Goal: Information Seeking & Learning: Learn about a topic

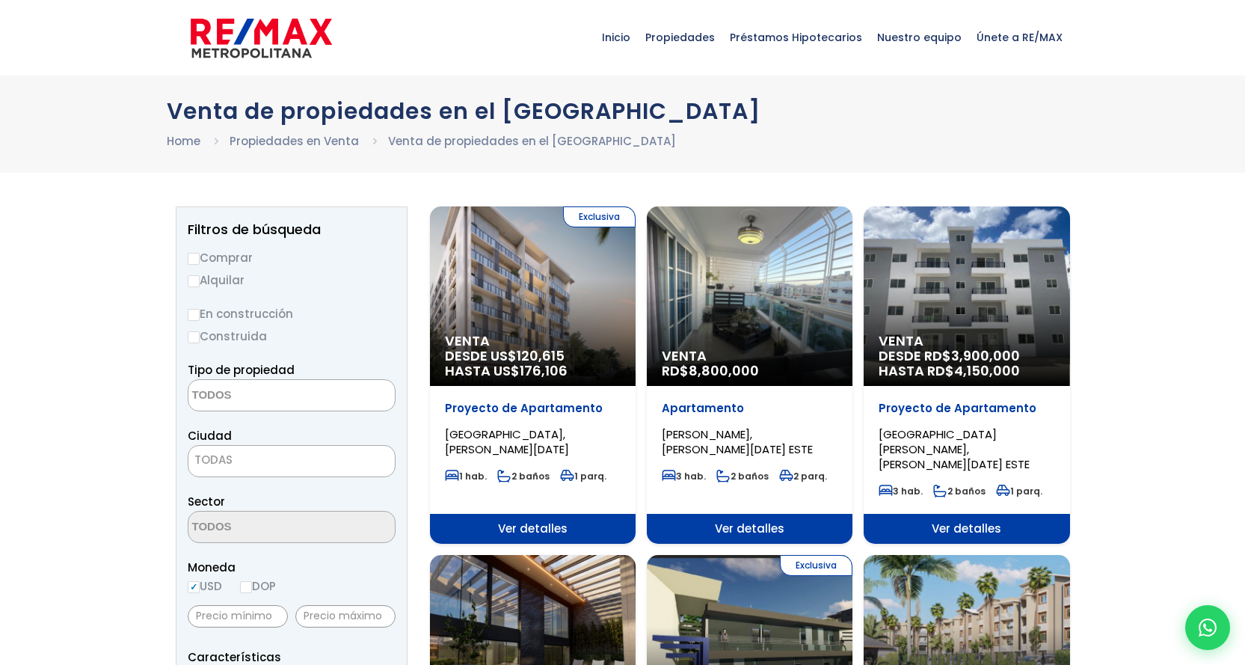
select select
drag, startPoint x: 0, startPoint y: 0, endPoint x: 782, endPoint y: 171, distance: 800.7
click at [782, 171] on div "Venta de propiedades en el Distrito Nacional Home Propiedades en Venta Venta de…" at bounding box center [622, 124] width 1245 height 97
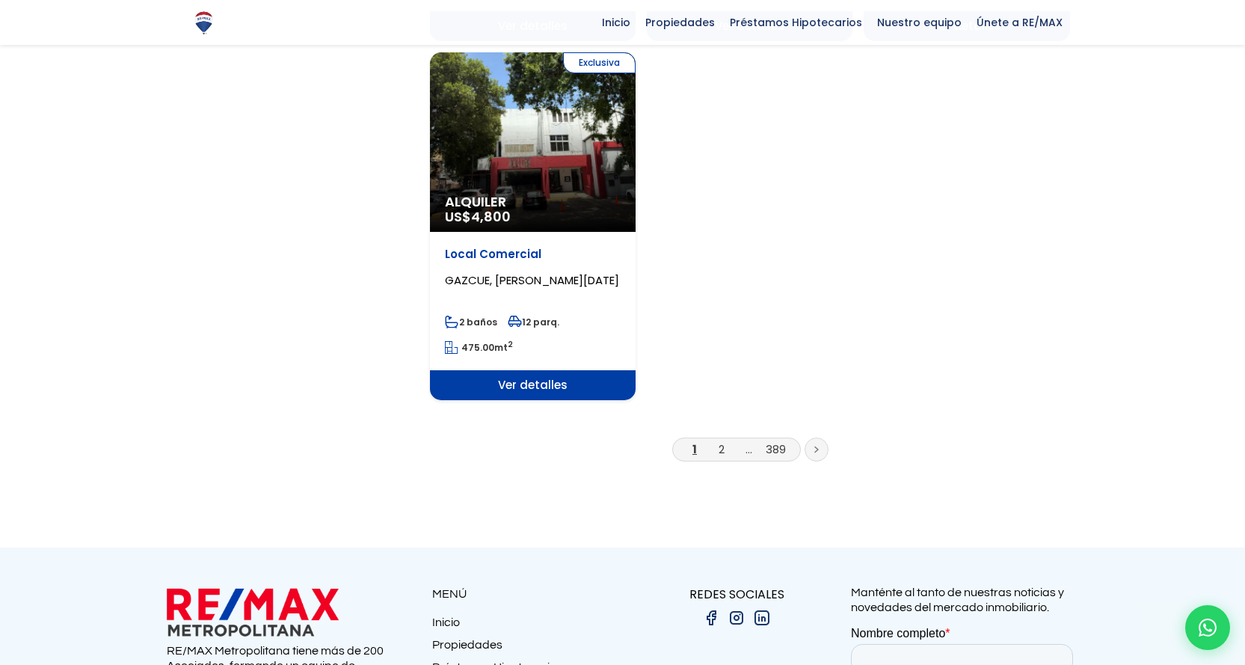
scroll to position [1869, 0]
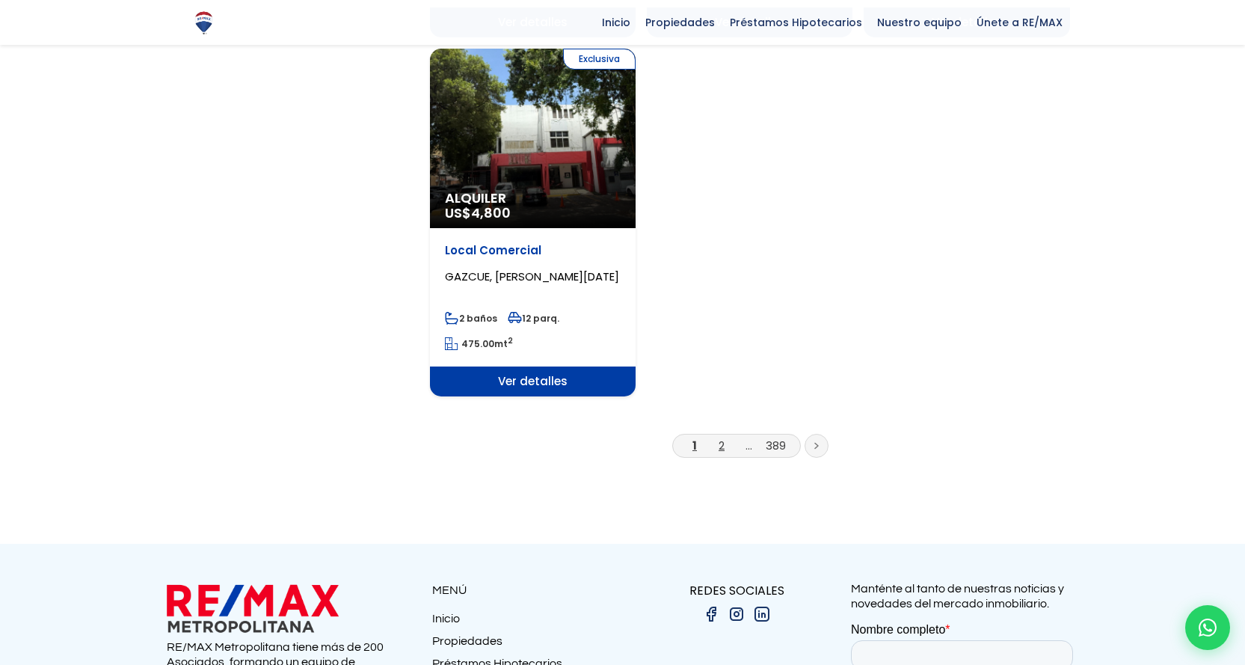
click at [723, 437] on link "2" at bounding box center [722, 445] width 6 height 16
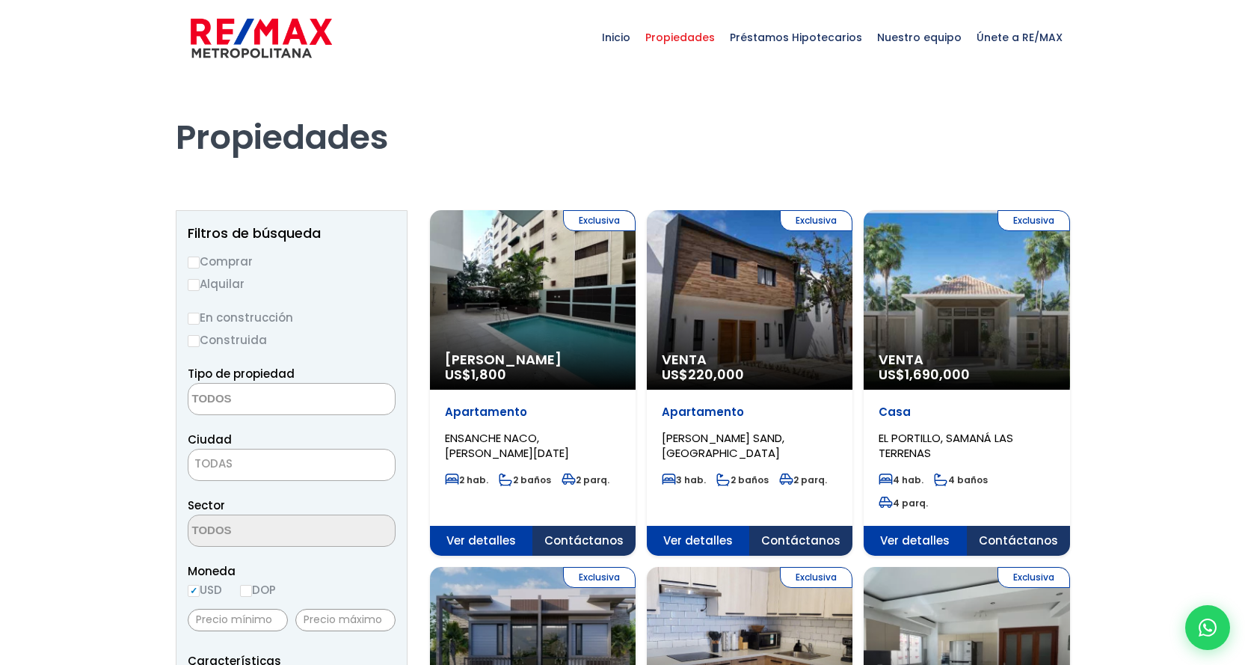
select select
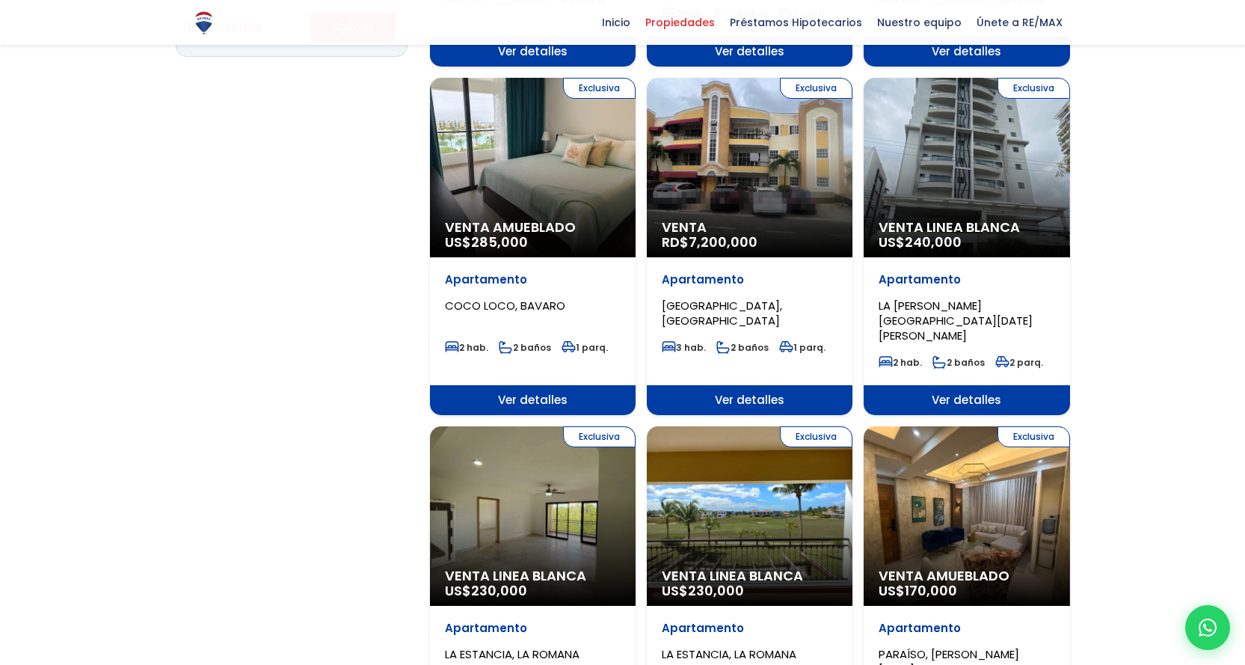
scroll to position [1196, 0]
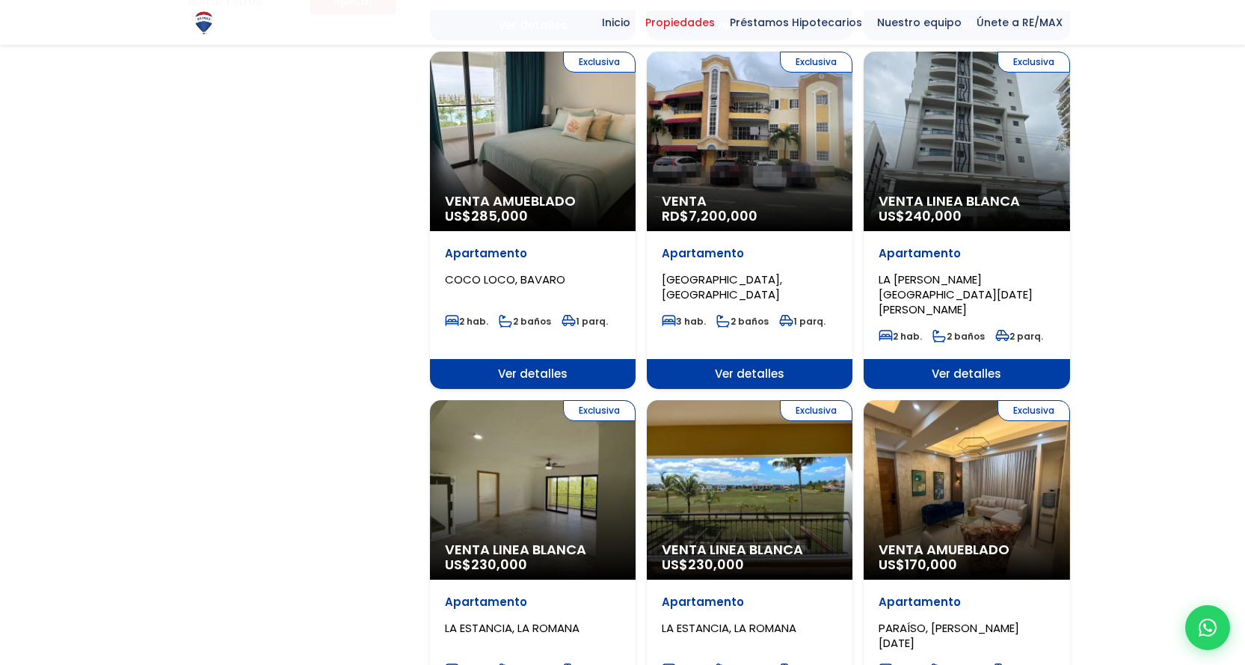
drag, startPoint x: 719, startPoint y: 290, endPoint x: 324, endPoint y: 361, distance: 401.2
click at [324, 361] on div "Filtros de búsqueda Comprar Alquilar En construcción Construida Tipo de propied…" at bounding box center [623, 87] width 894 height 2149
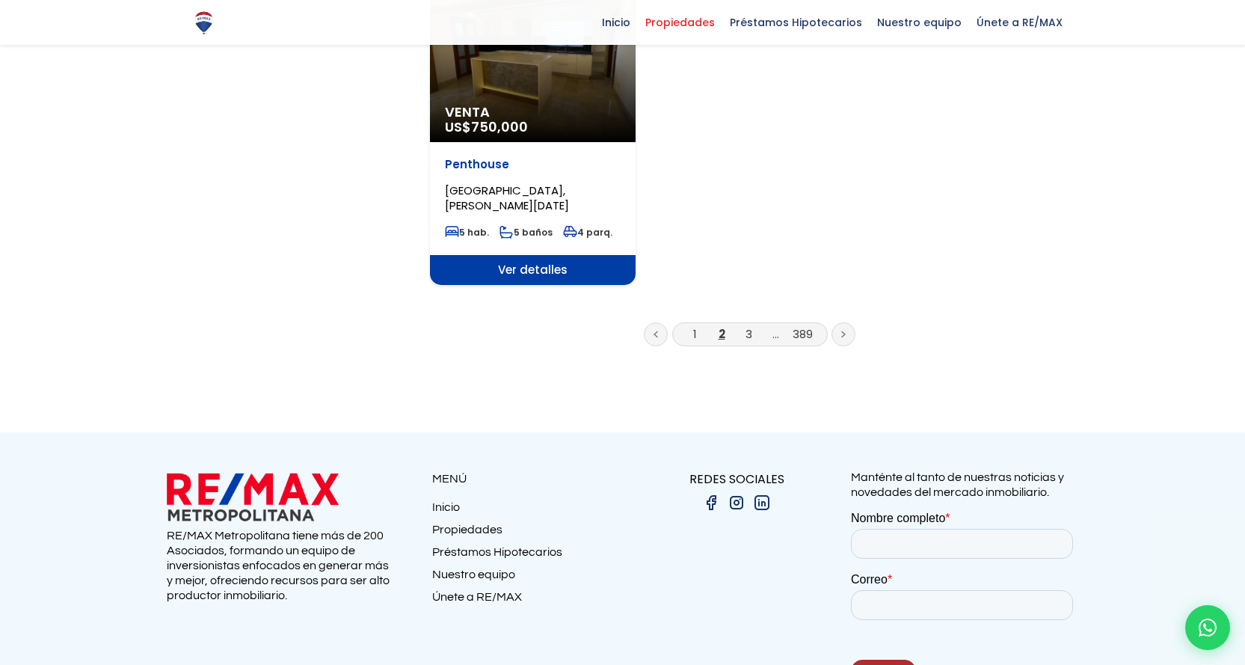
scroll to position [2019, 0]
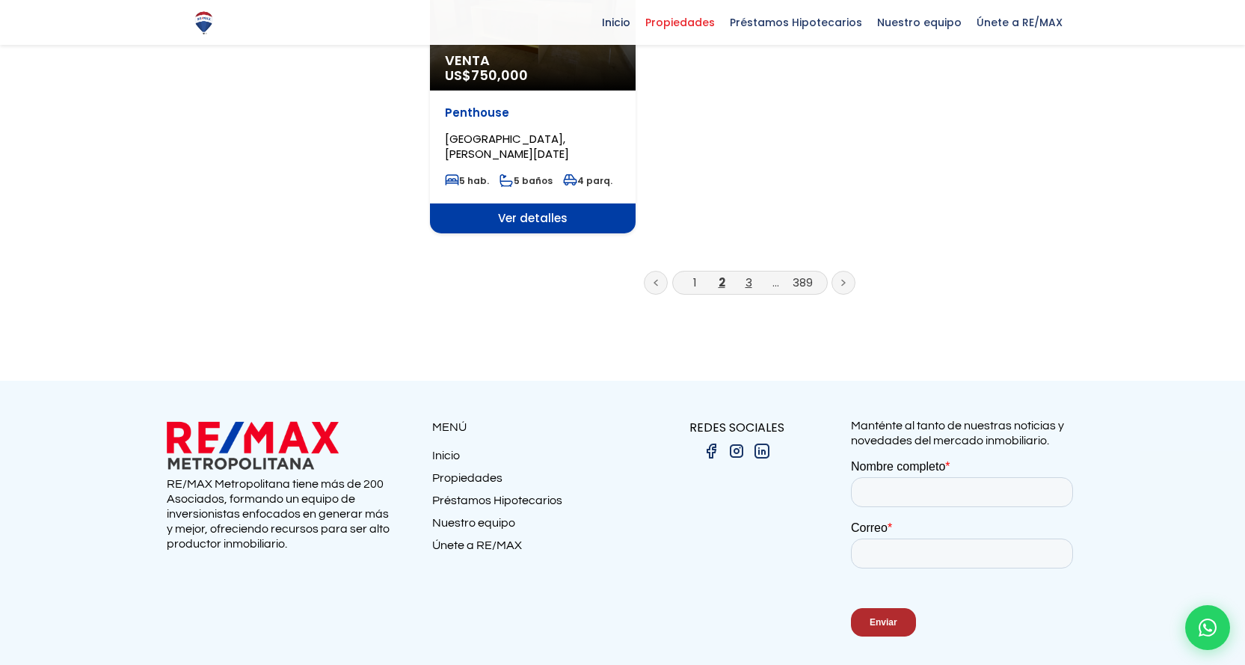
click at [748, 274] on link "3" at bounding box center [749, 282] width 7 height 16
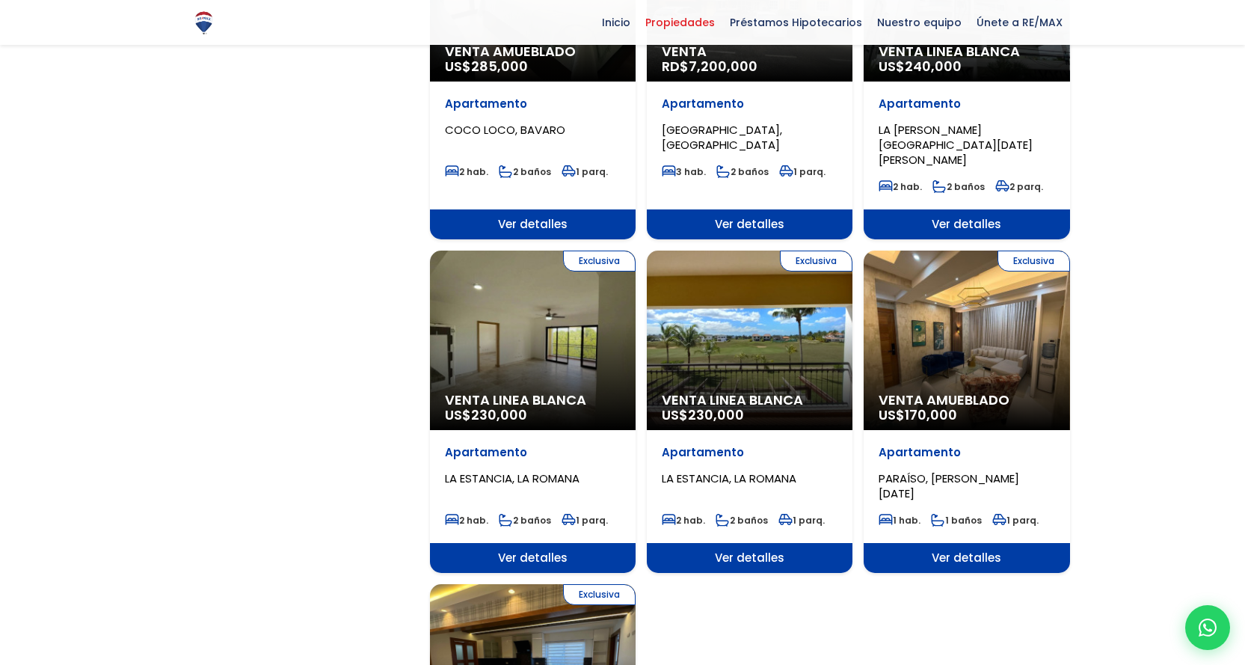
scroll to position [976, 0]
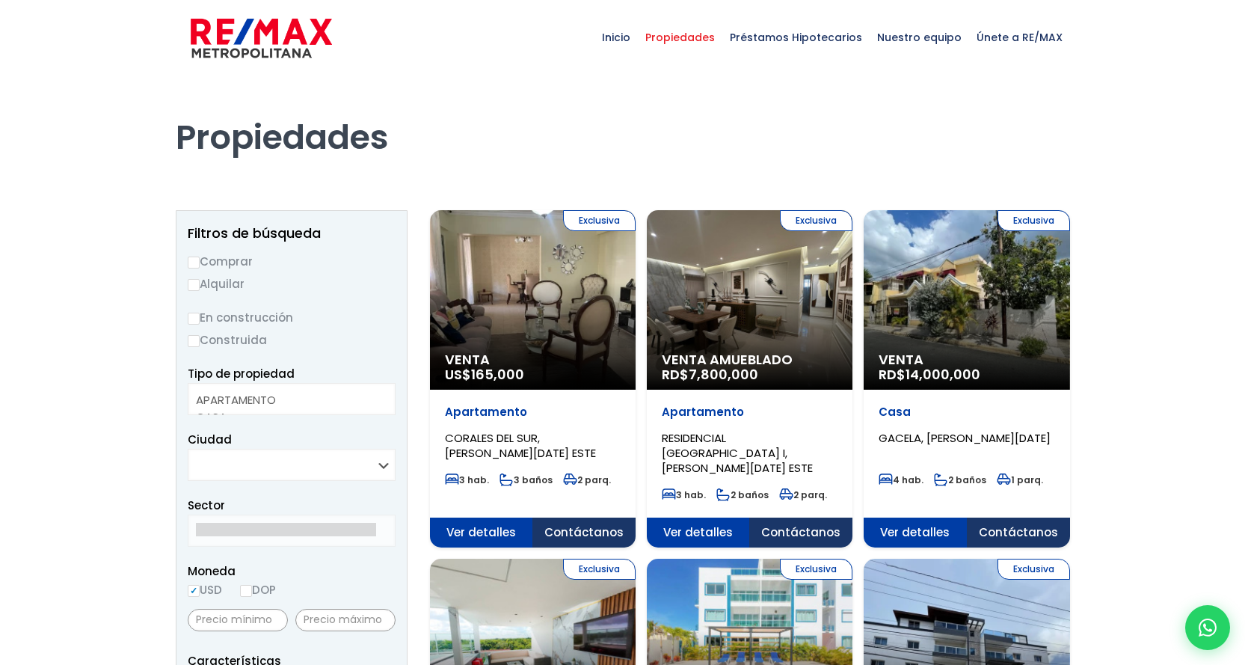
select select
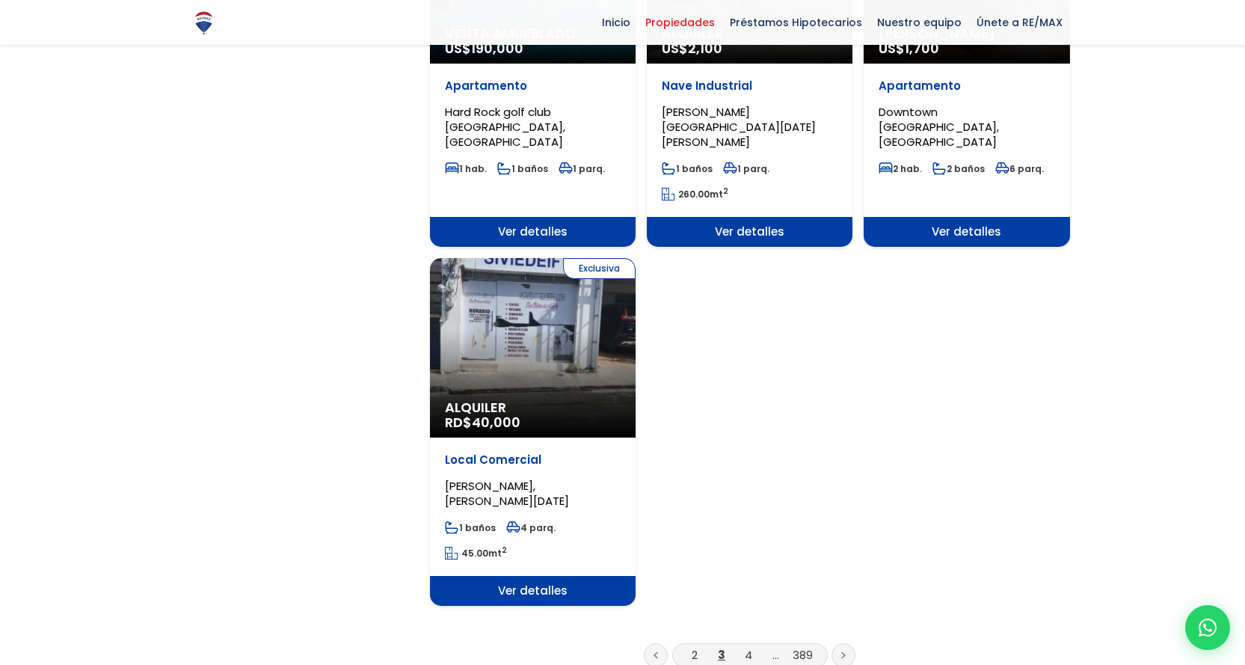
scroll to position [1795, 0]
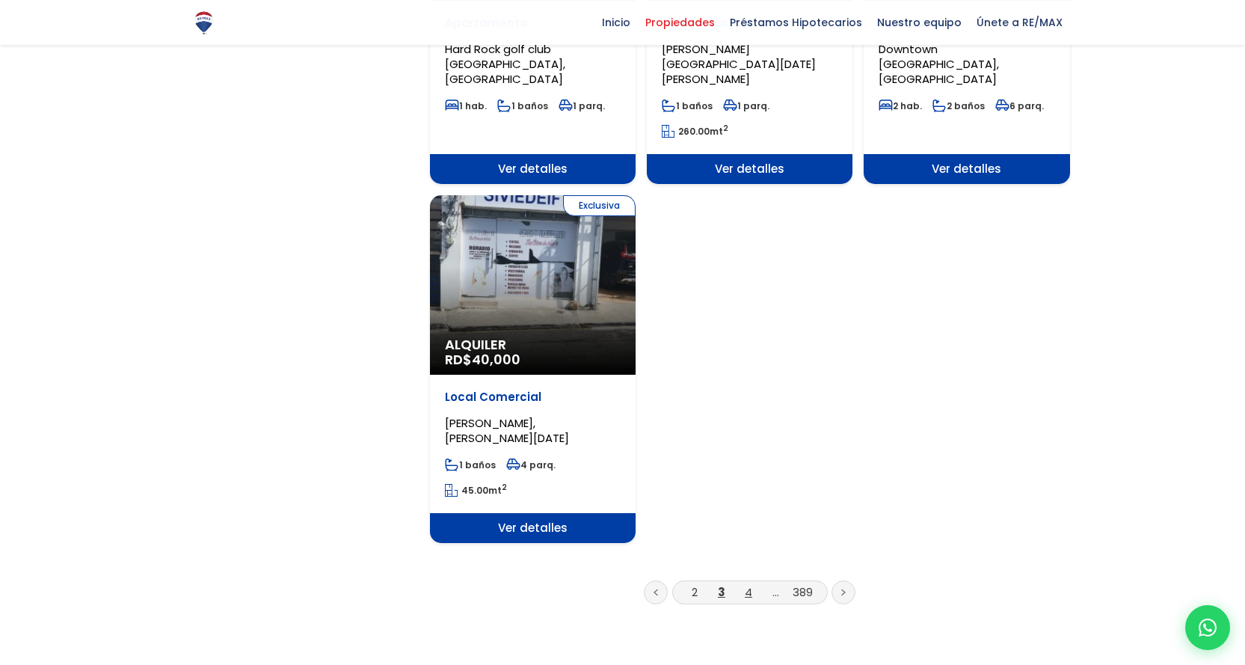
click at [748, 584] on link "4" at bounding box center [748, 592] width 7 height 16
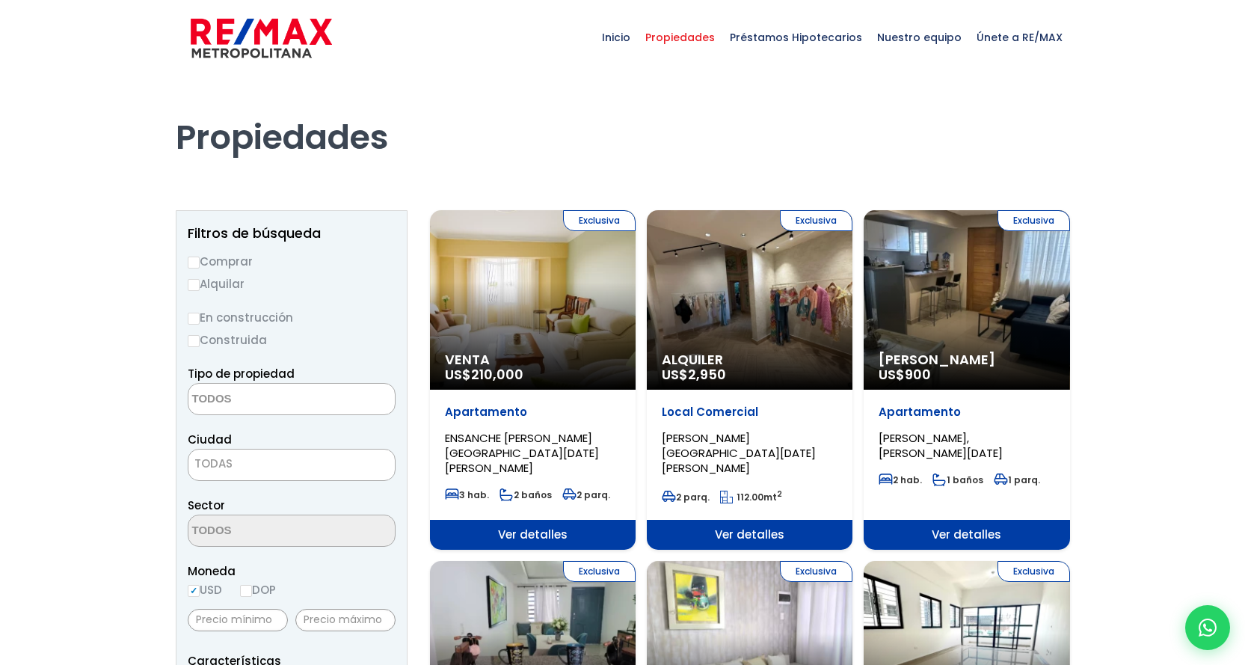
select select
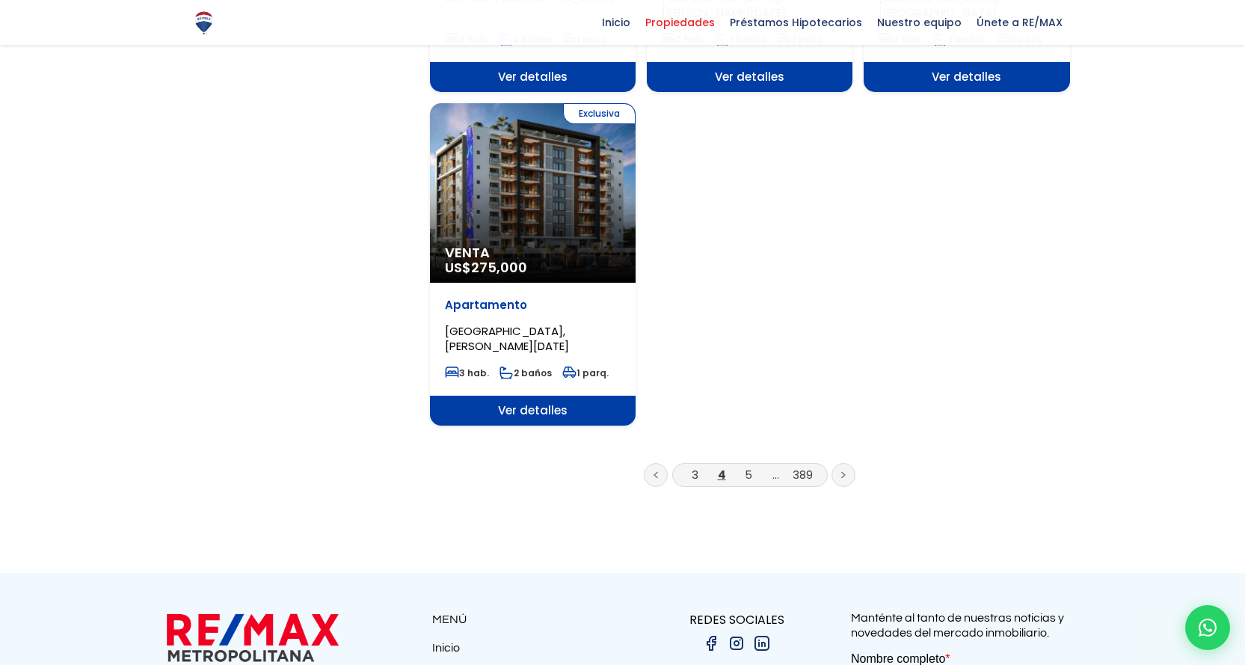
scroll to position [1869, 0]
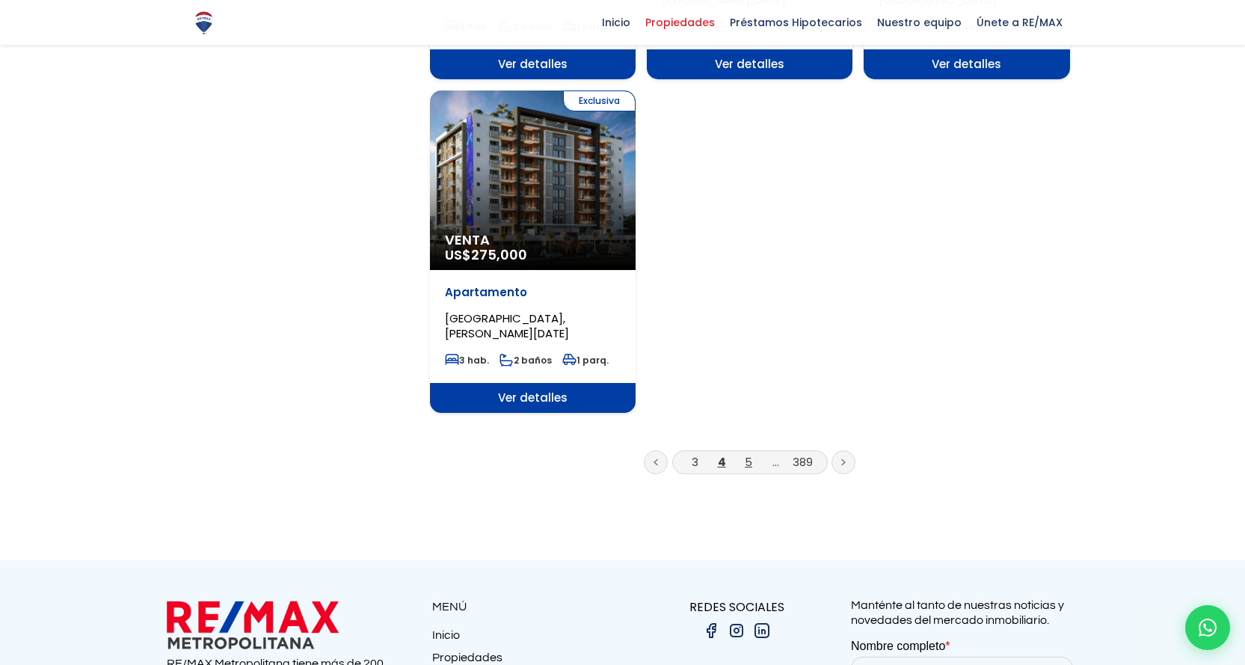
click at [751, 454] on link "5" at bounding box center [748, 462] width 7 height 16
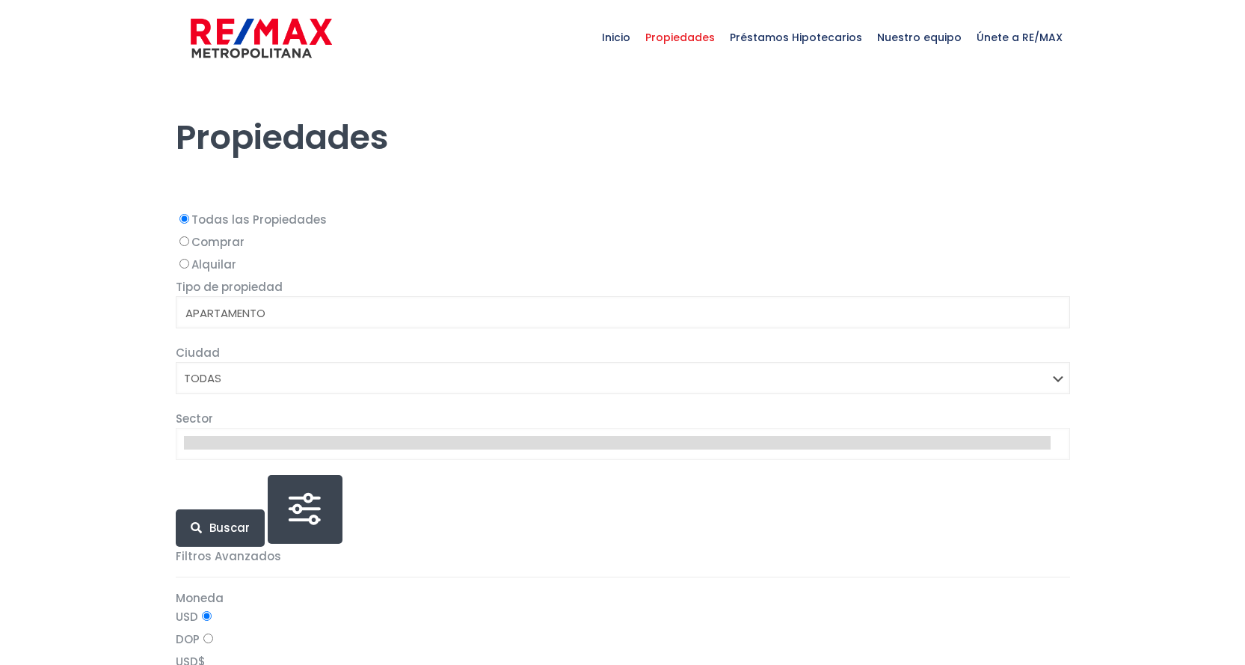
select select
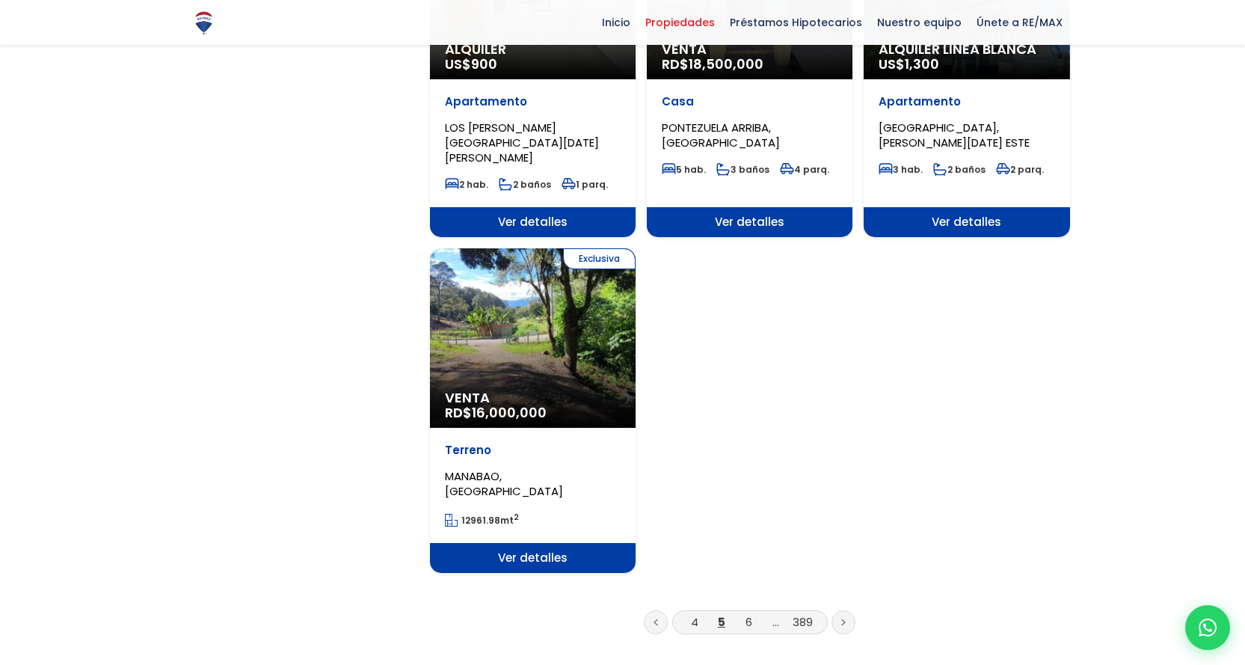
scroll to position [1720, 0]
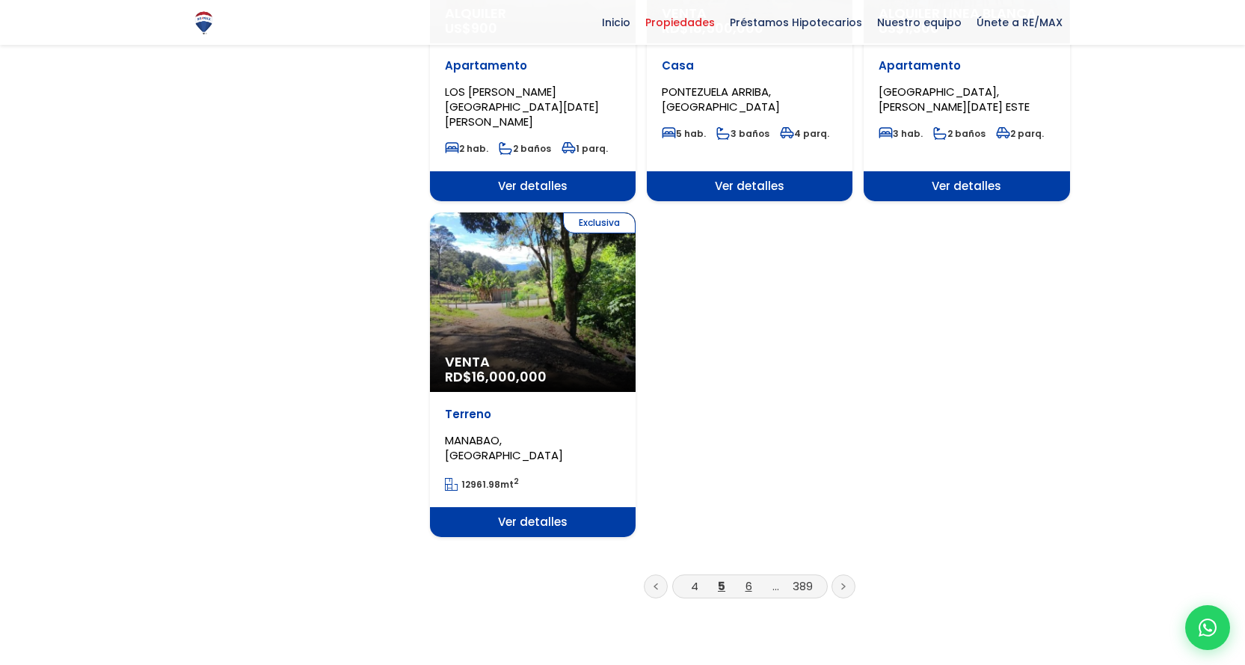
click at [746, 578] on link "6" at bounding box center [749, 586] width 7 height 16
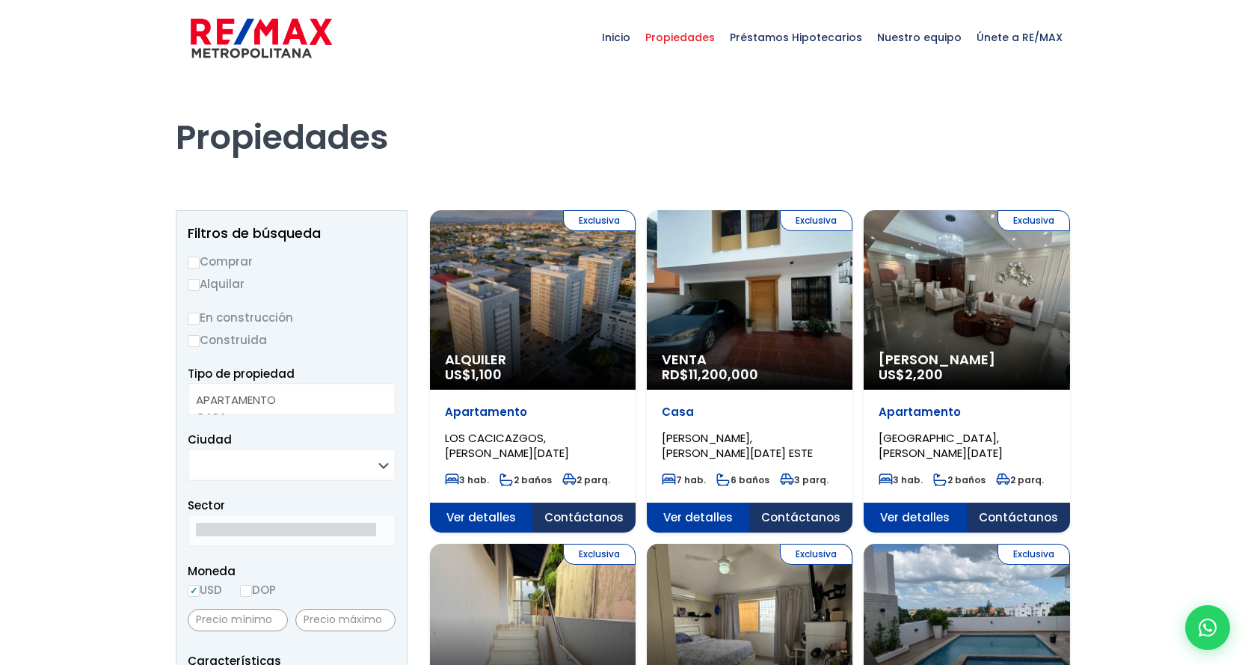
select select
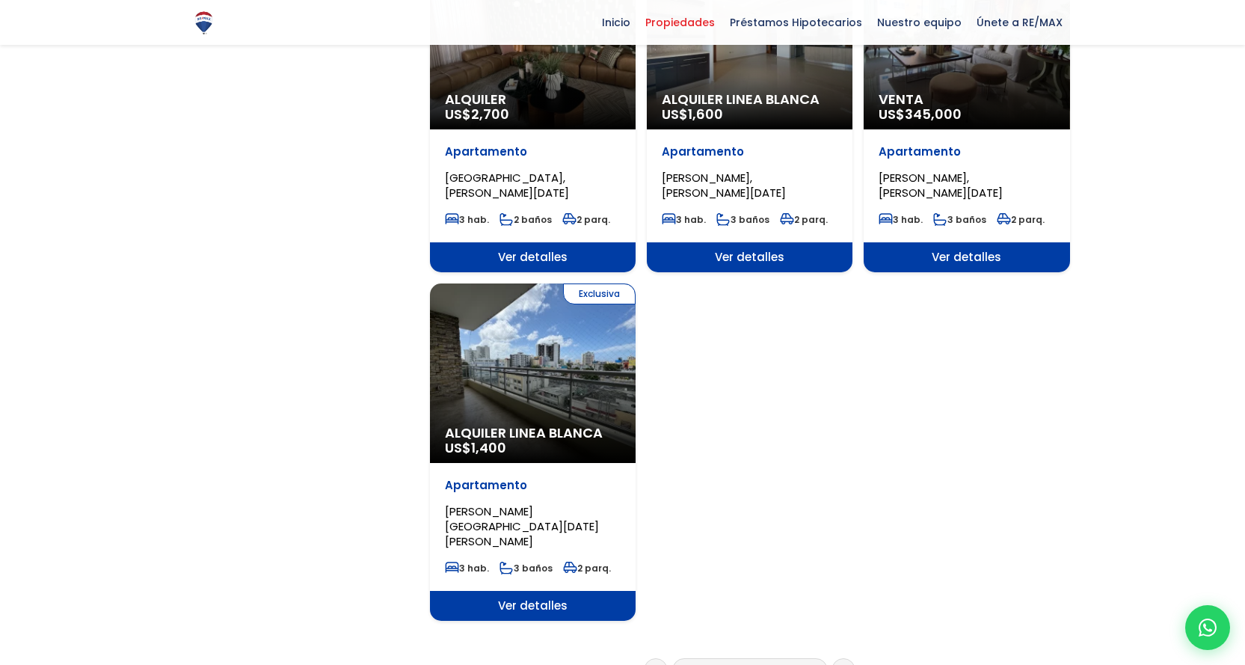
scroll to position [1869, 0]
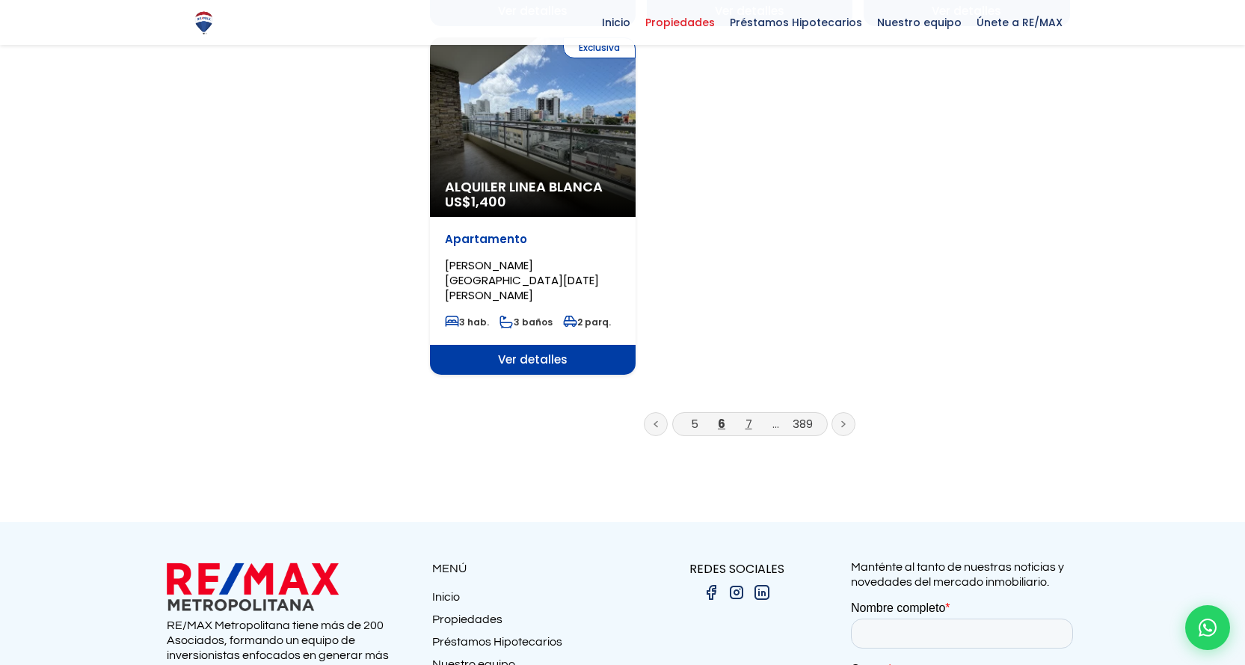
click at [751, 416] on link "7" at bounding box center [749, 424] width 7 height 16
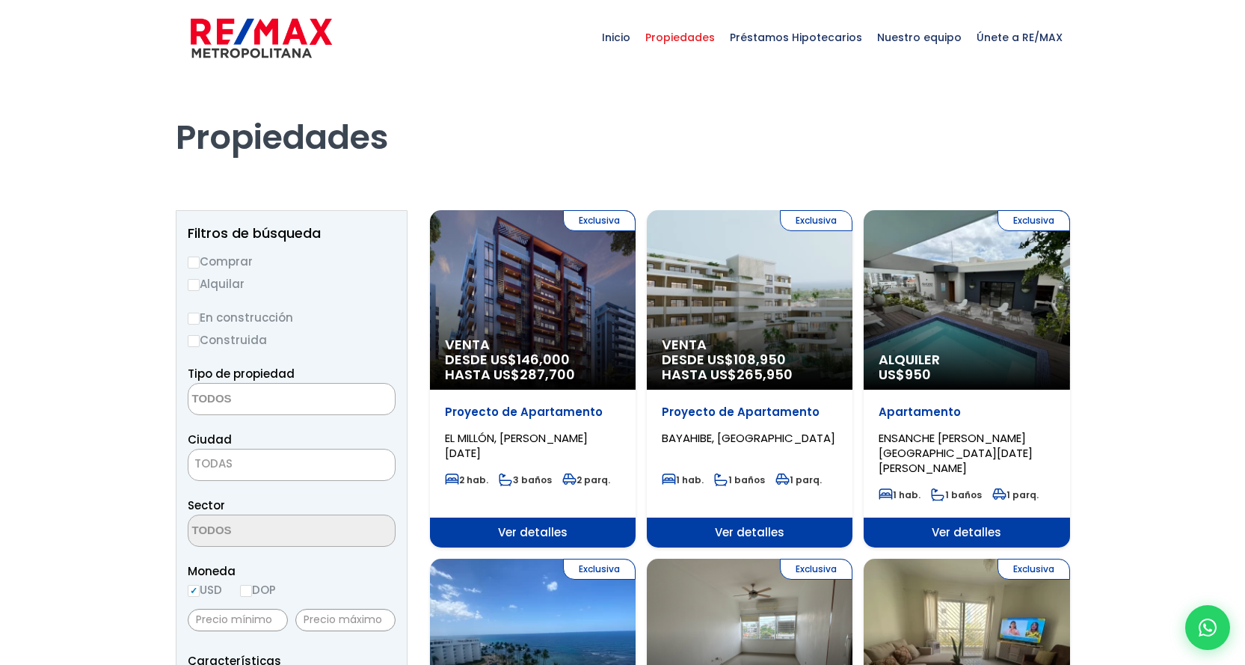
select select
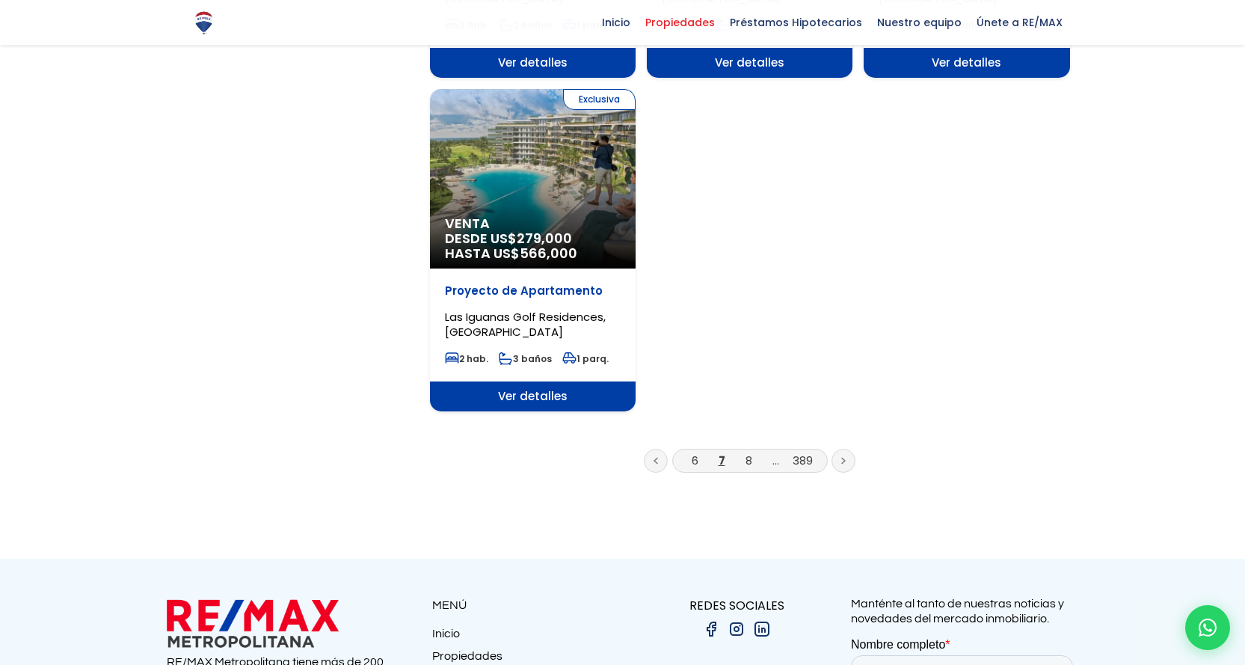
scroll to position [1944, 0]
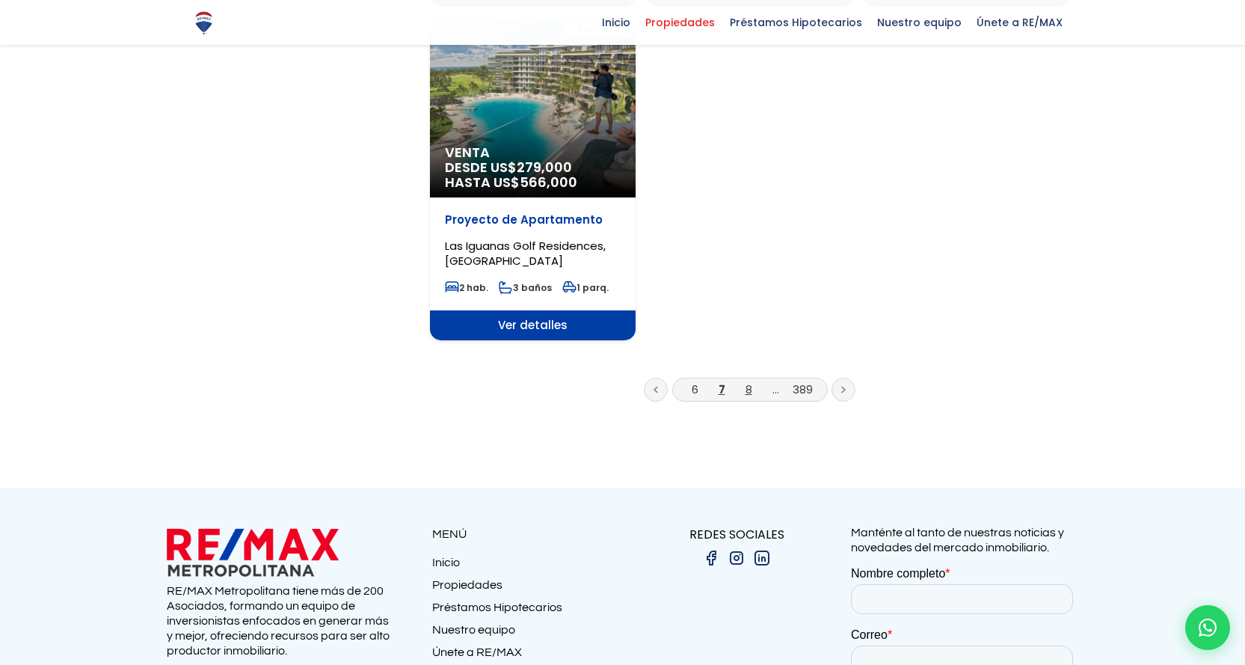
click at [750, 381] on link "8" at bounding box center [749, 389] width 7 height 16
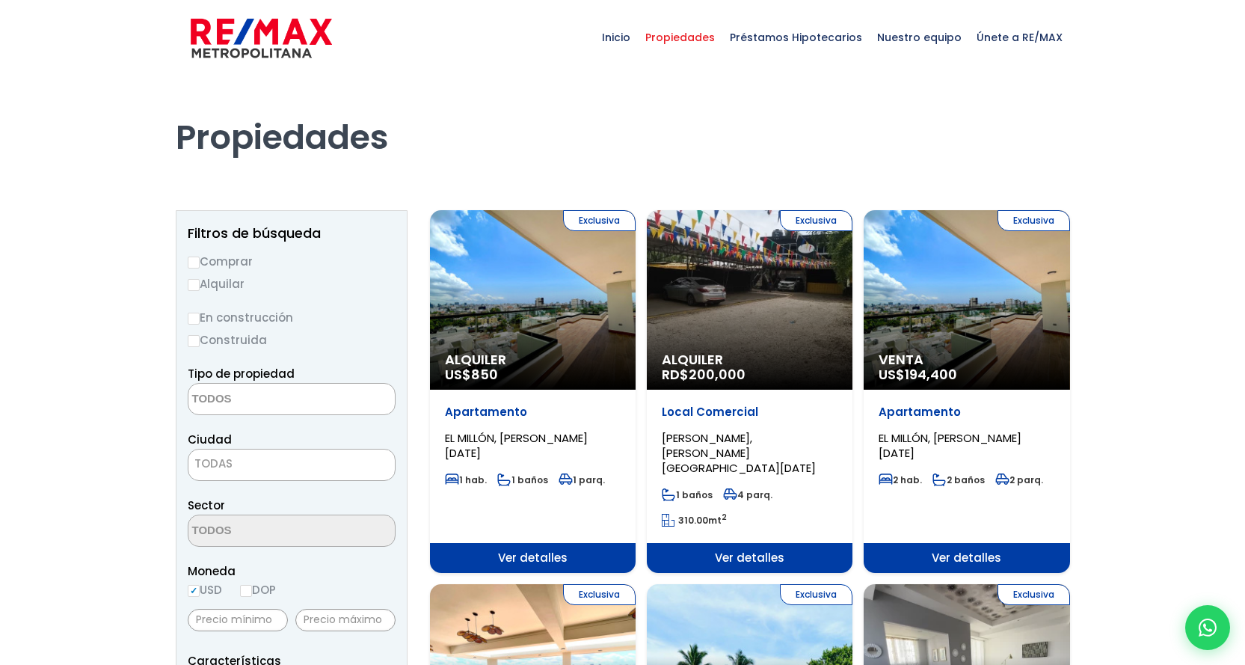
select select
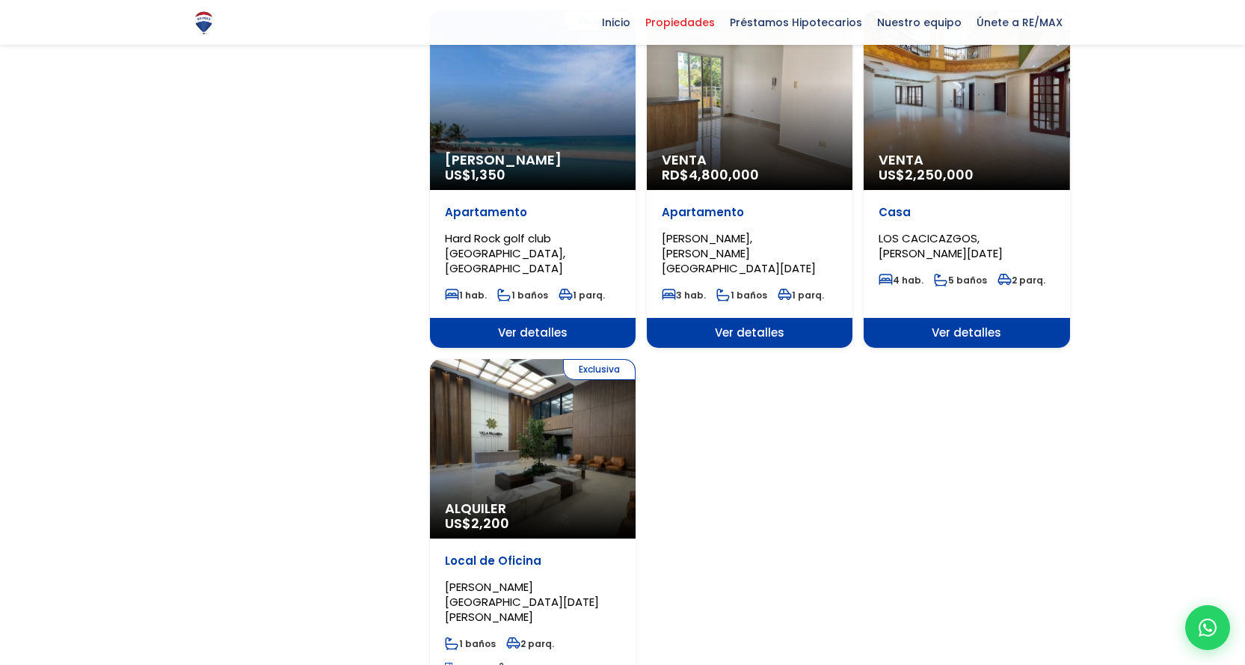
scroll to position [1720, 0]
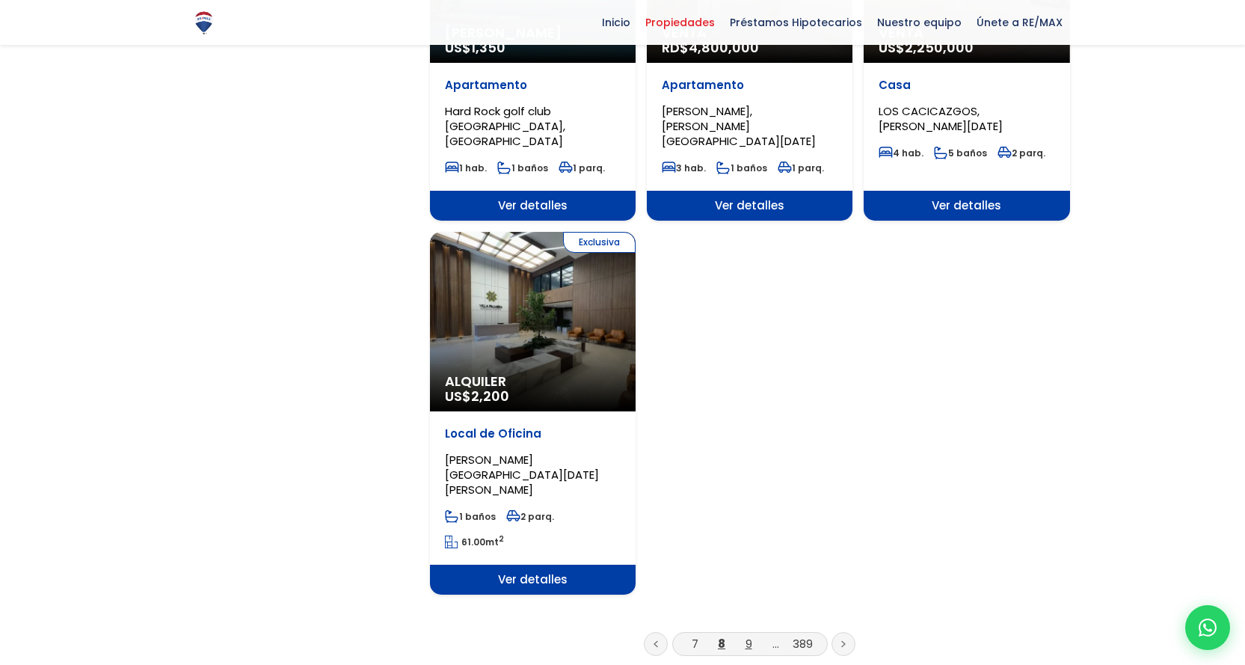
click at [749, 636] on link "9" at bounding box center [749, 644] width 7 height 16
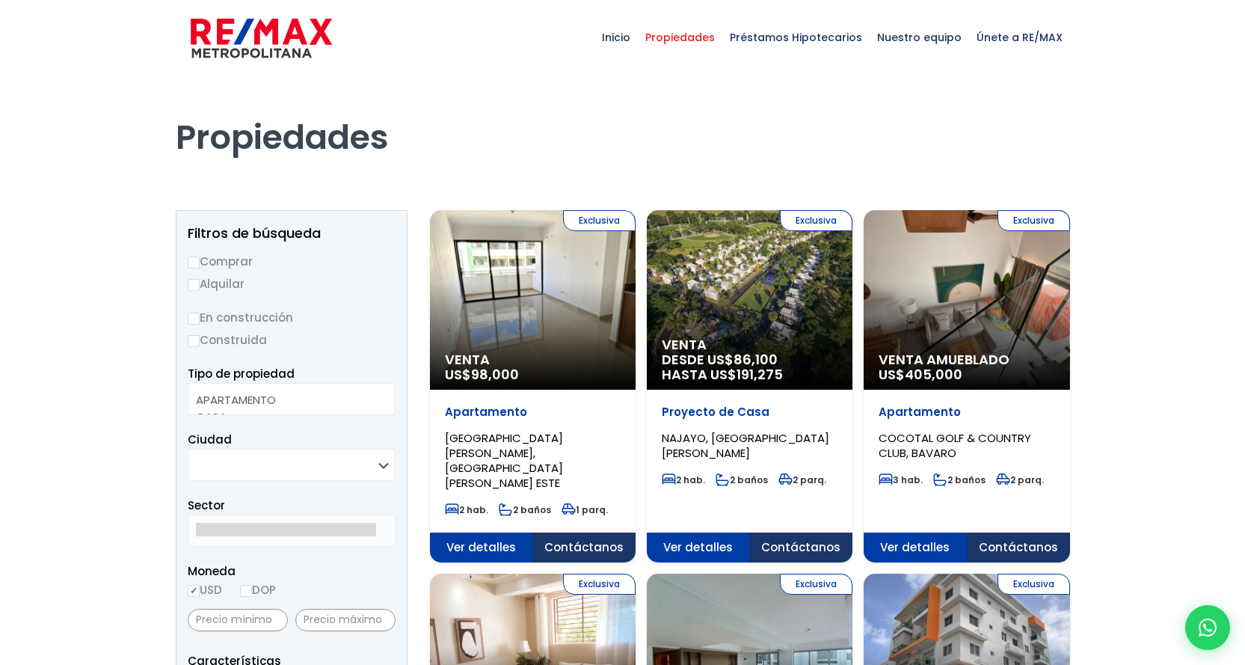
select select
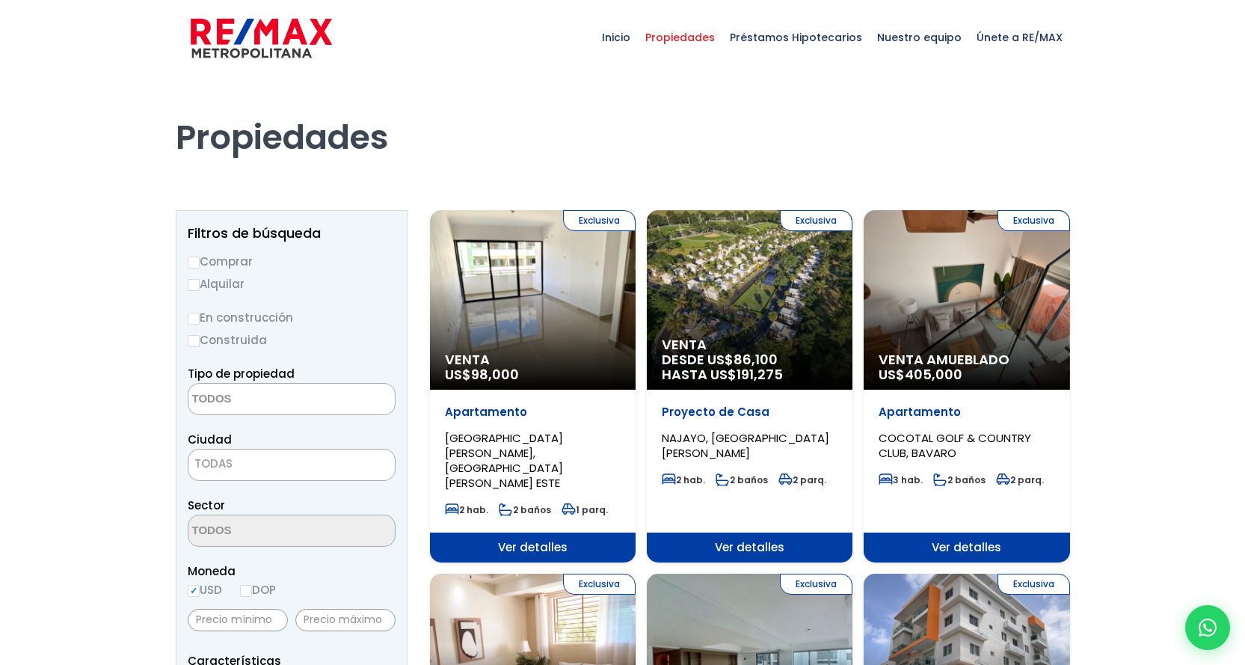
click at [191, 263] on input "Comprar" at bounding box center [194, 262] width 12 height 12
radio input "true"
click at [248, 403] on textarea "Search" at bounding box center [260, 400] width 145 height 32
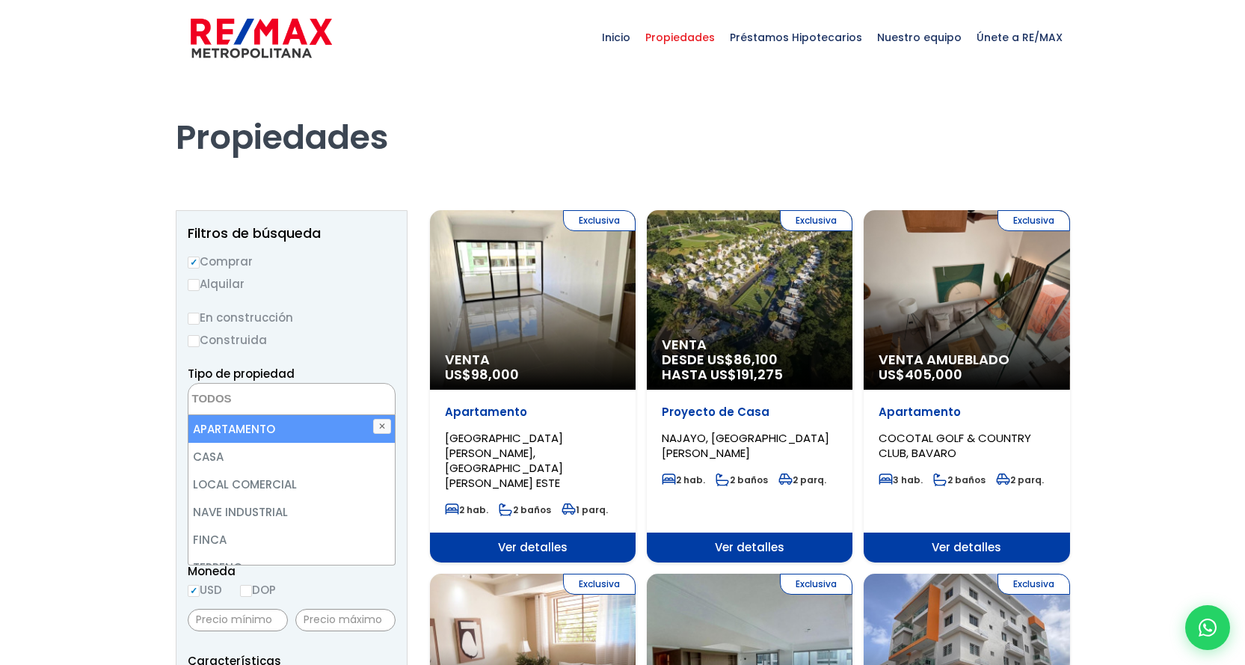
click at [251, 431] on li "APARTAMENTO" at bounding box center [291, 429] width 206 height 28
select select "apartment"
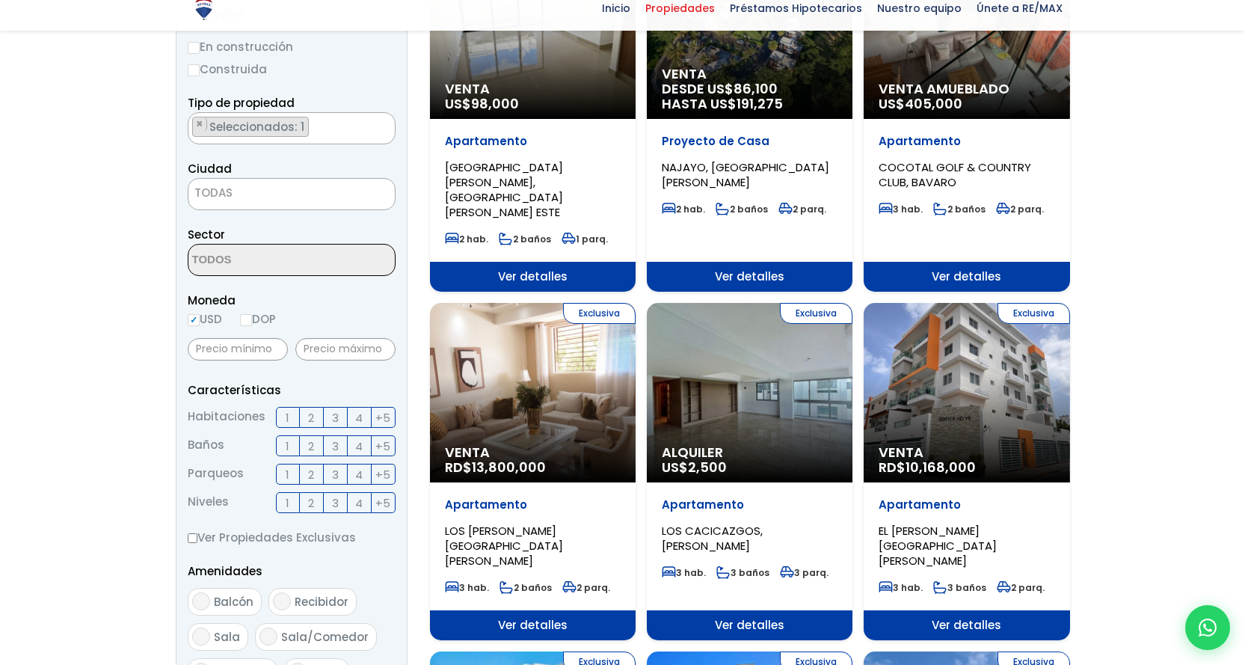
scroll to position [299, 0]
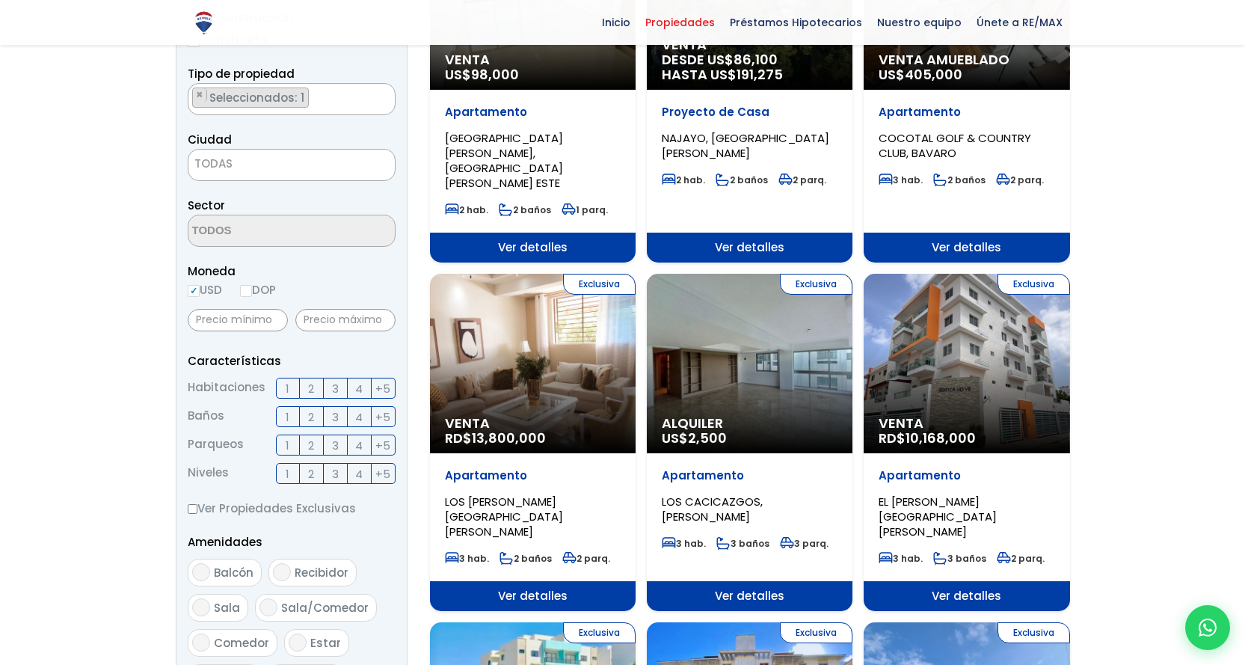
click at [338, 393] on span "3" at bounding box center [335, 388] width 7 height 19
click at [0, 0] on input "3" at bounding box center [0, 0] width 0 height 0
click at [312, 418] on span "2" at bounding box center [311, 417] width 6 height 19
click at [0, 0] on input "2" at bounding box center [0, 0] width 0 height 0
click at [310, 446] on span "2" at bounding box center [311, 445] width 6 height 19
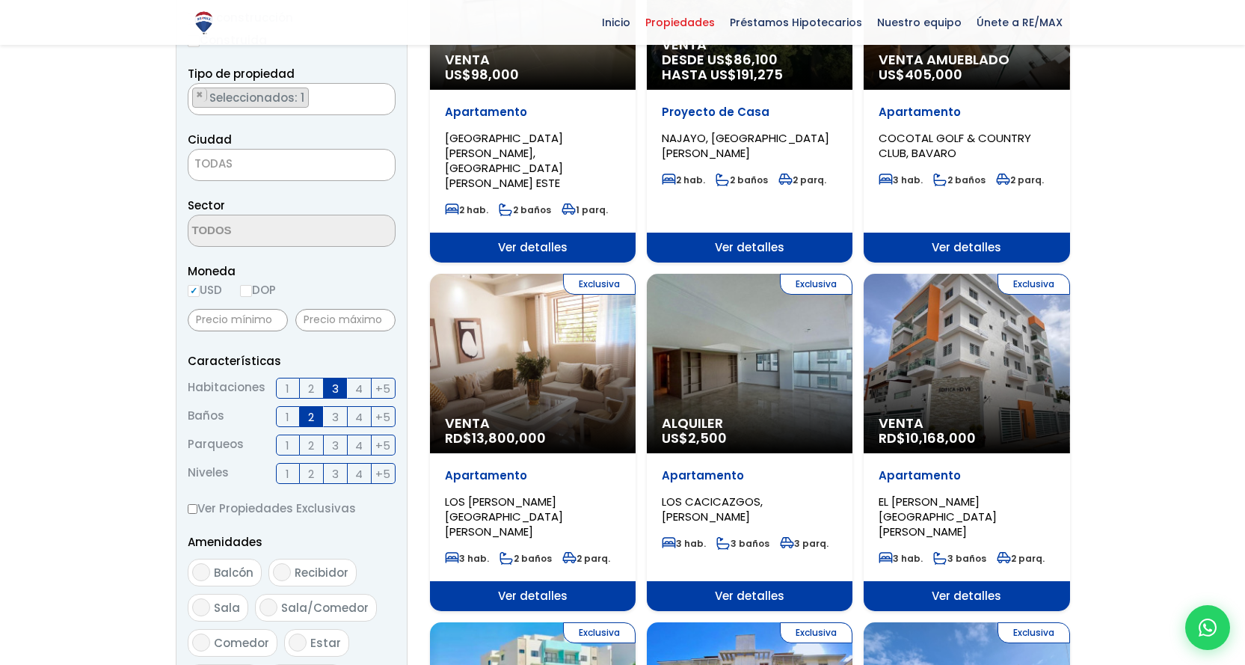
click at [0, 0] on input "2" at bounding box center [0, 0] width 0 height 0
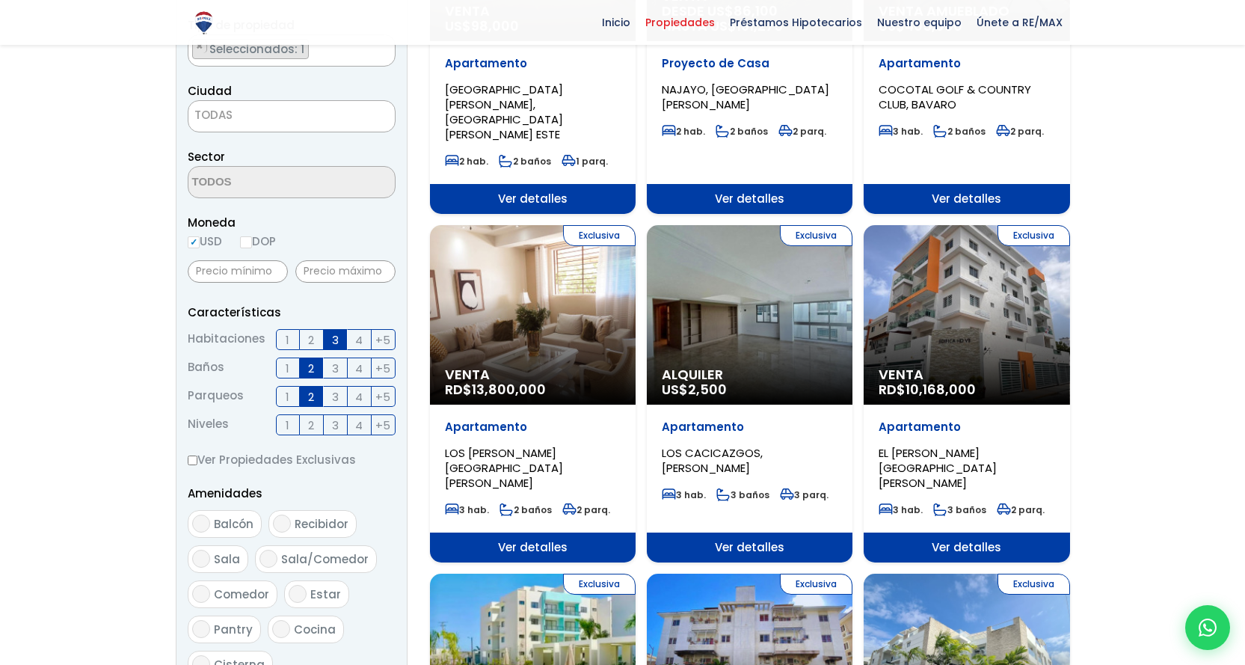
scroll to position [374, 0]
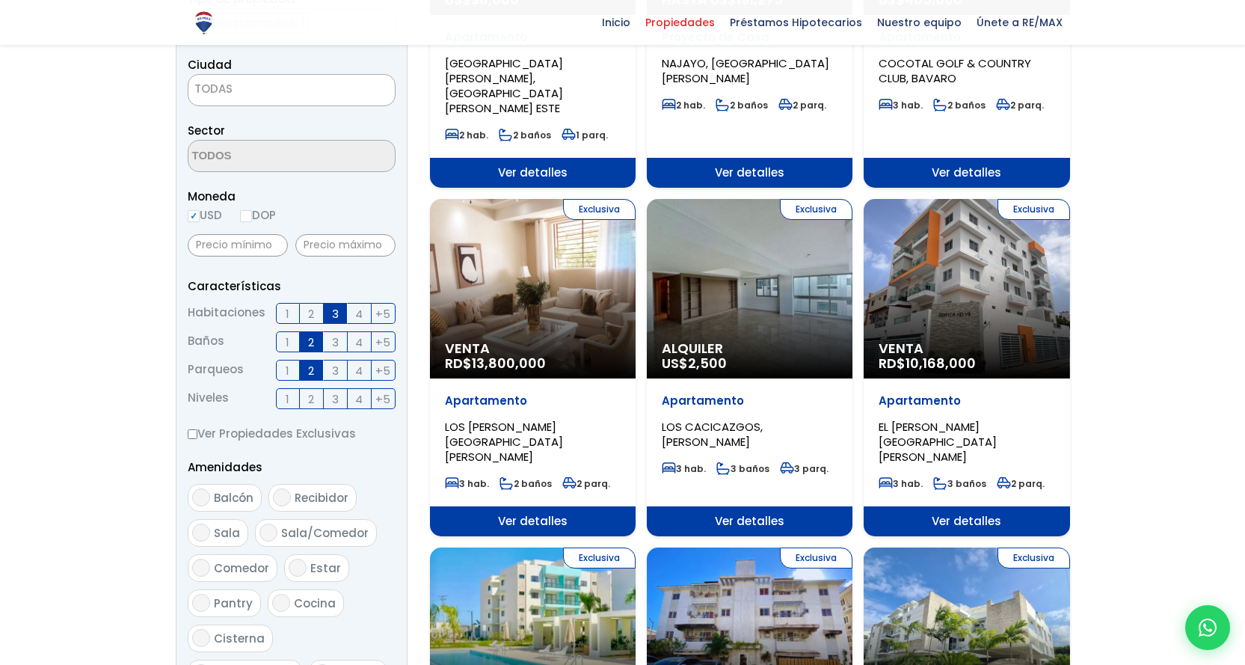
click at [239, 501] on span "Balcón" at bounding box center [234, 498] width 40 height 16
click at [210, 501] on input "Balcón" at bounding box center [201, 497] width 18 height 18
checkbox input "true"
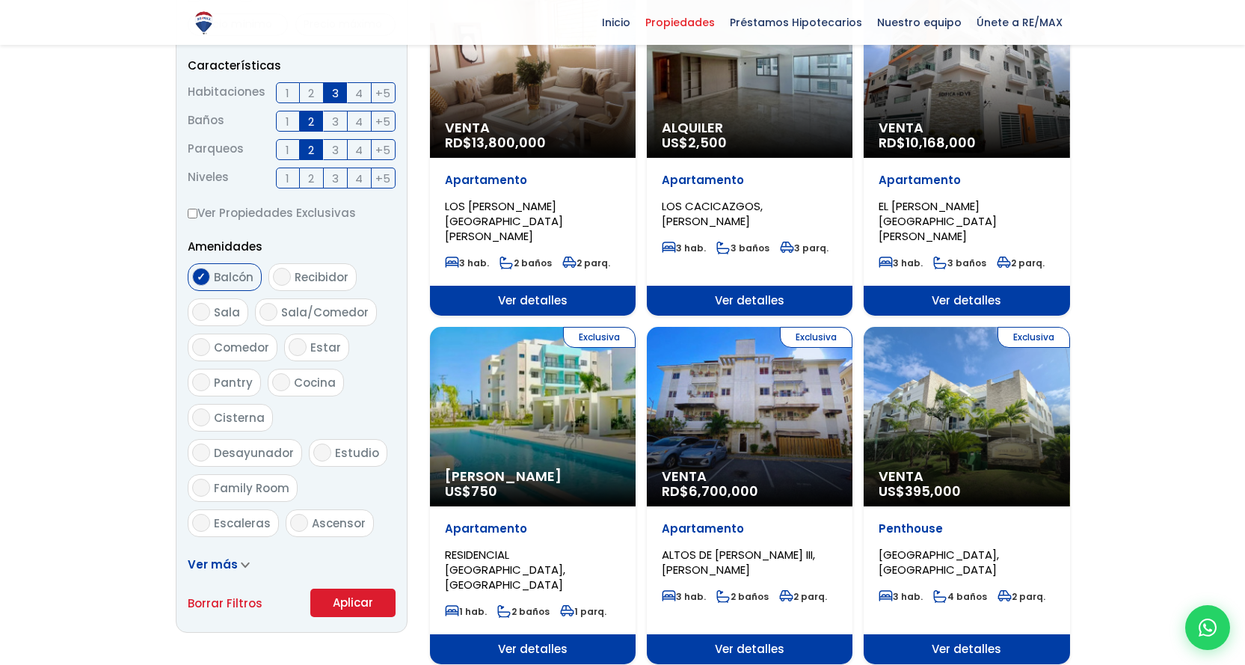
scroll to position [598, 0]
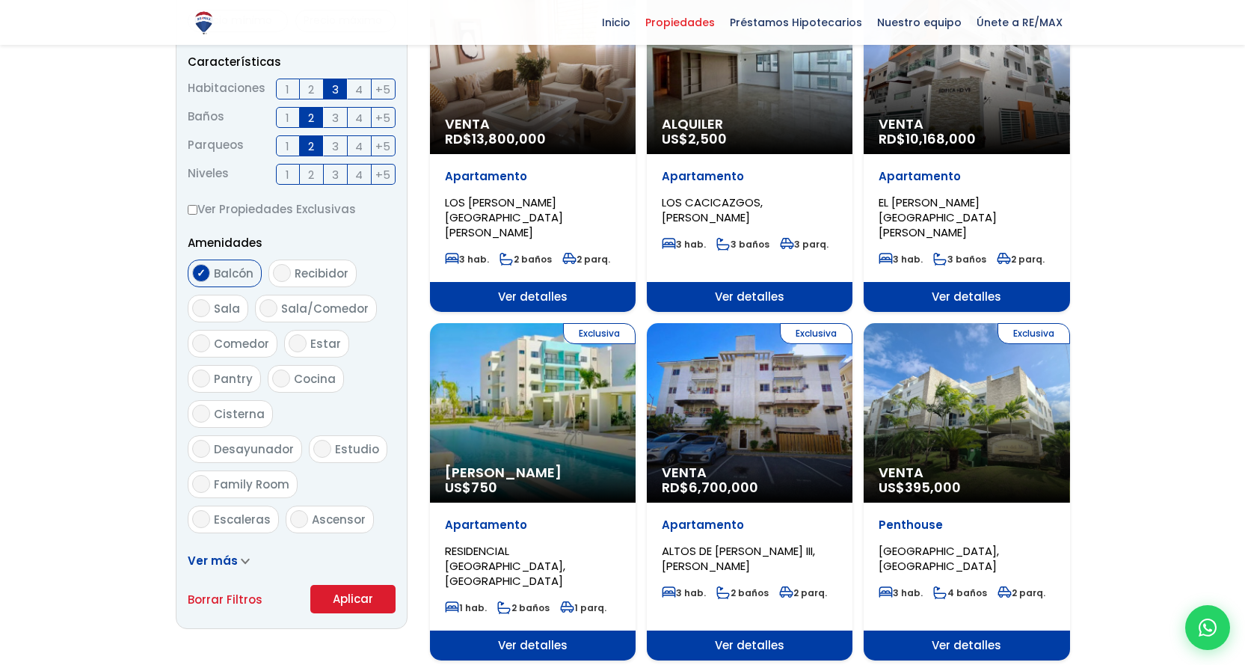
click at [349, 597] on button "Aplicar" at bounding box center [352, 599] width 85 height 28
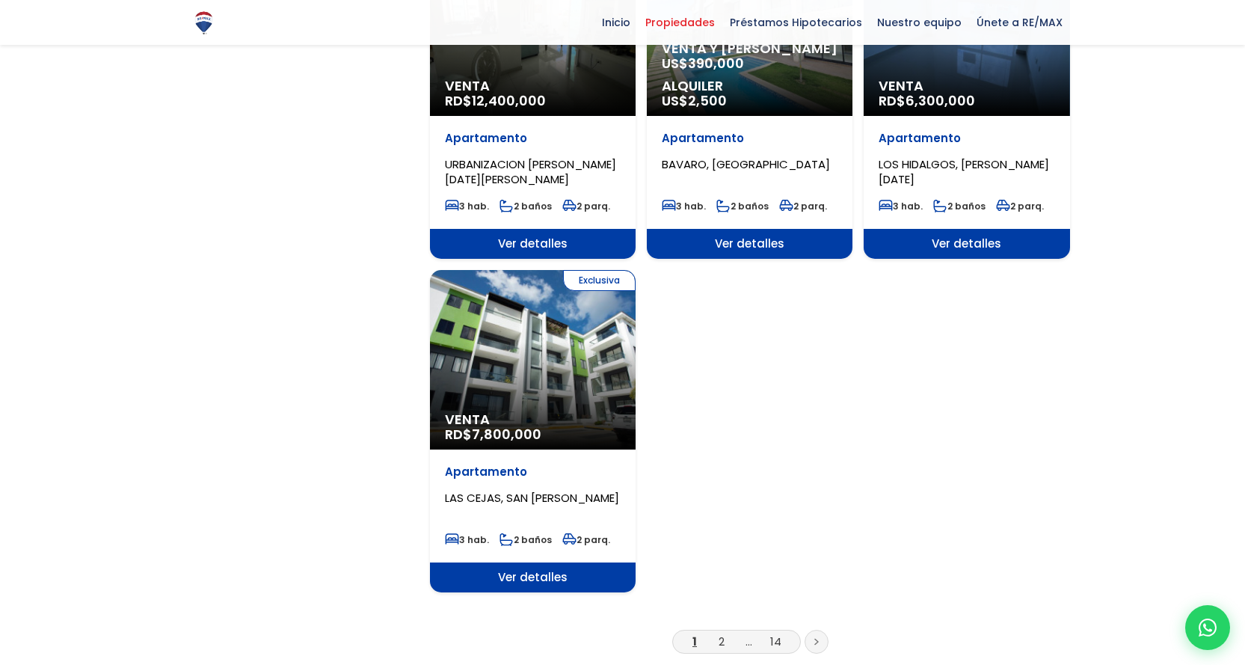
scroll to position [1720, 0]
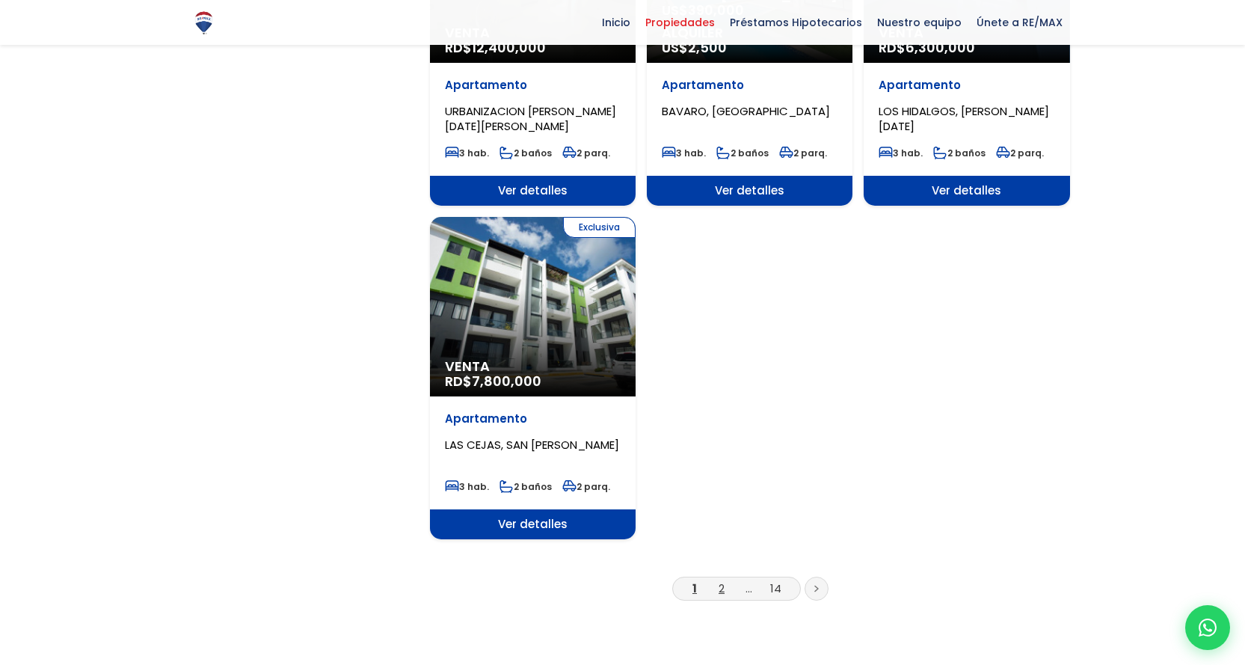
click at [720, 580] on link "2" at bounding box center [722, 588] width 6 height 16
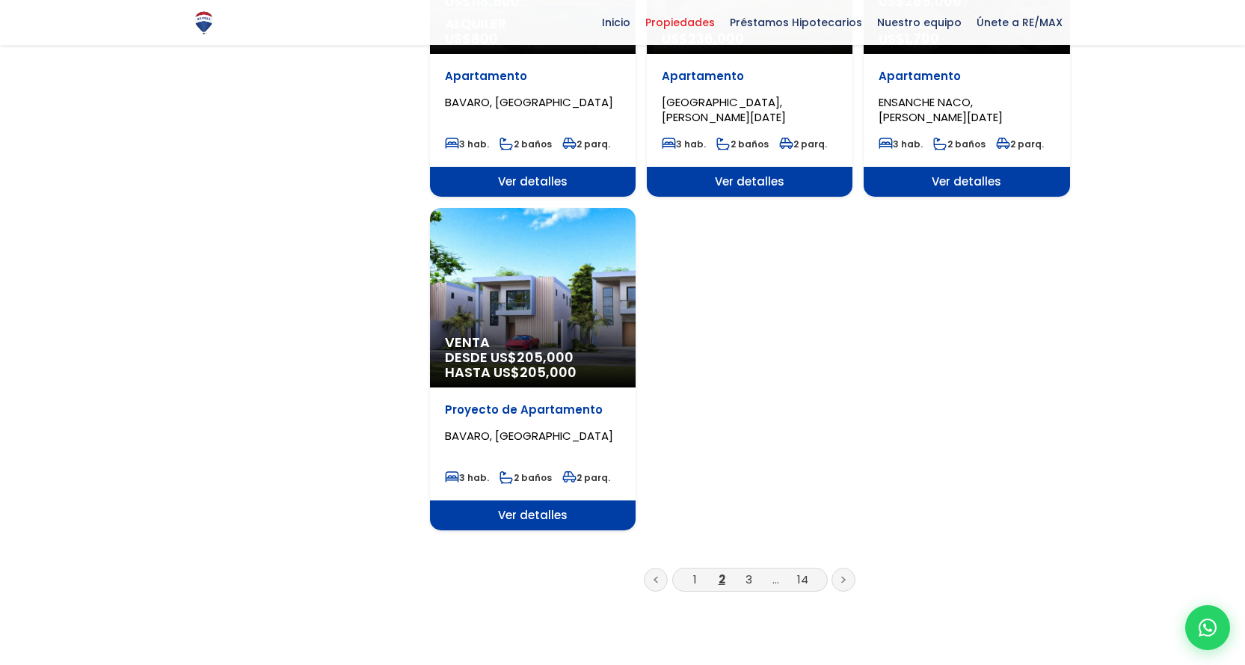
scroll to position [1720, 0]
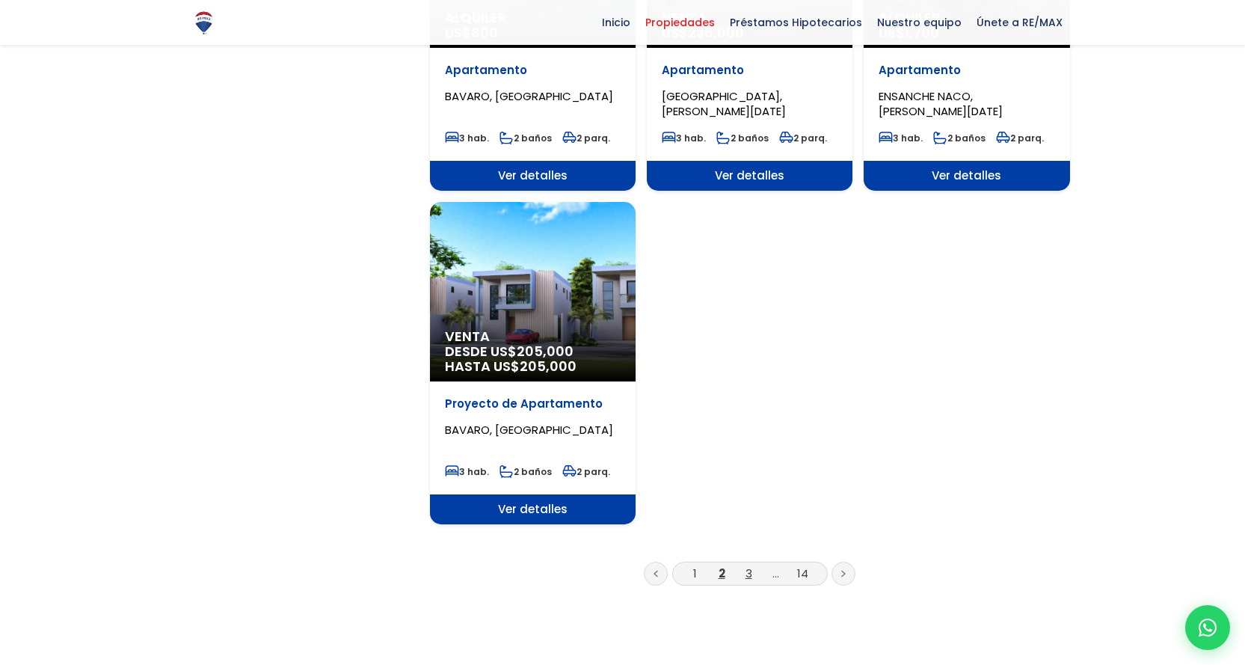
click at [749, 565] on link "3" at bounding box center [749, 573] width 7 height 16
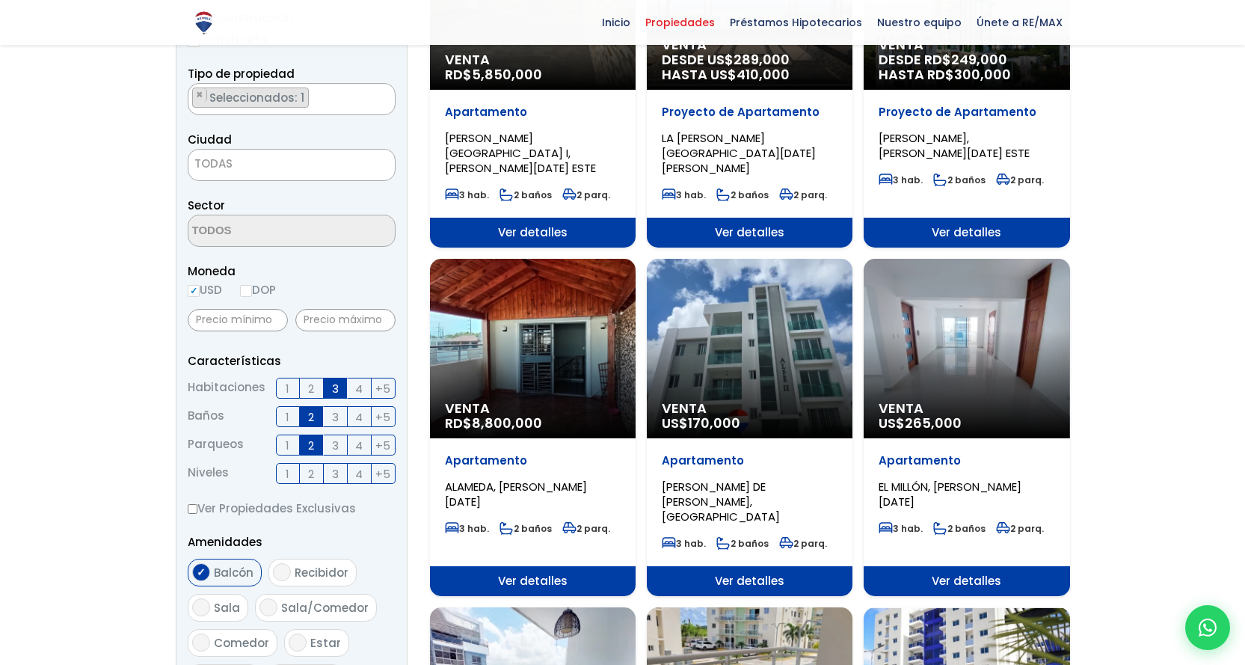
scroll to position [374, 0]
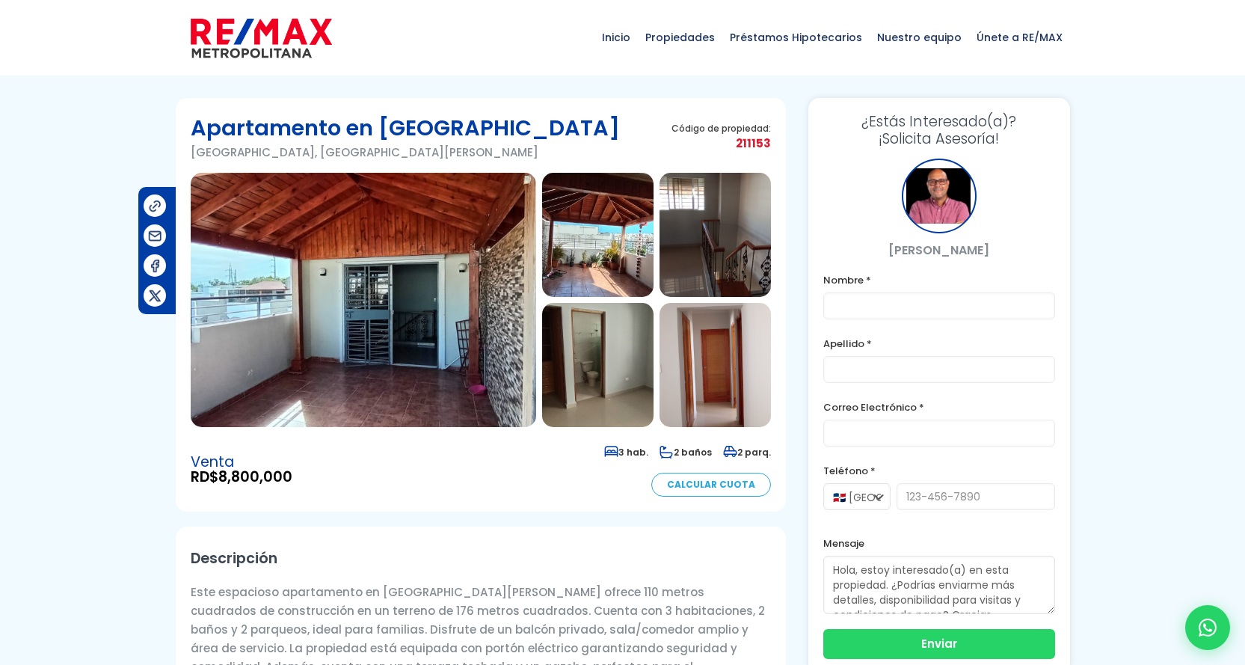
click at [606, 248] on img at bounding box center [597, 235] width 111 height 124
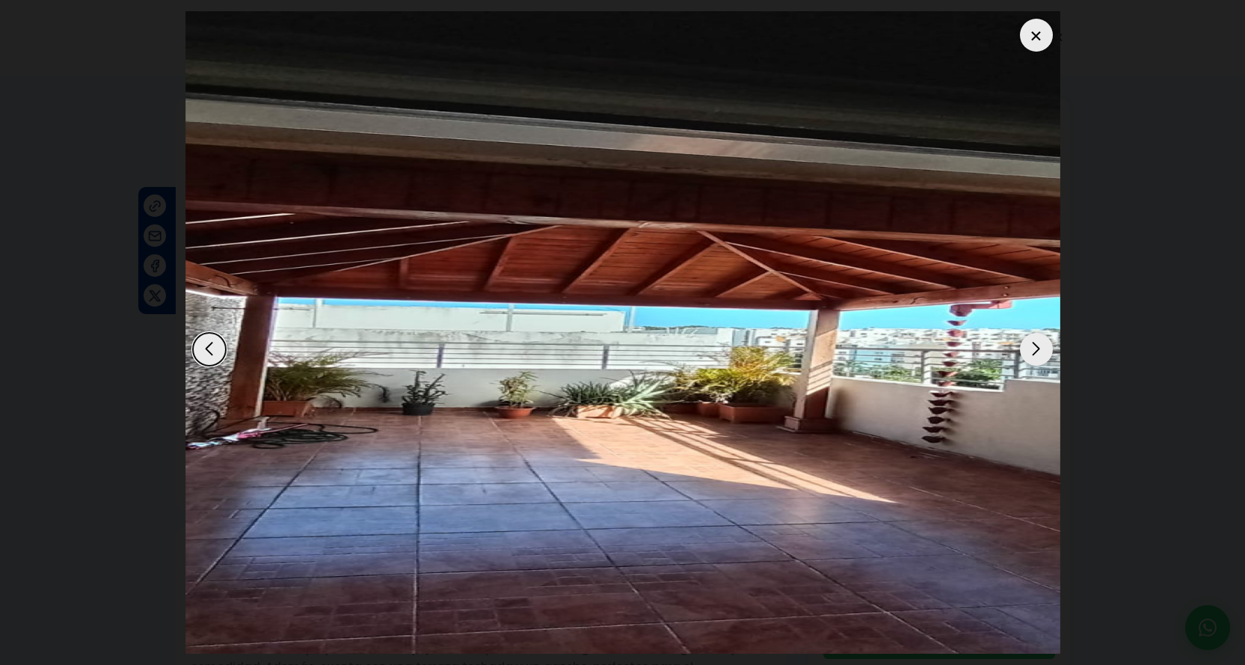
click at [1033, 348] on div "Next slide" at bounding box center [1036, 349] width 33 height 33
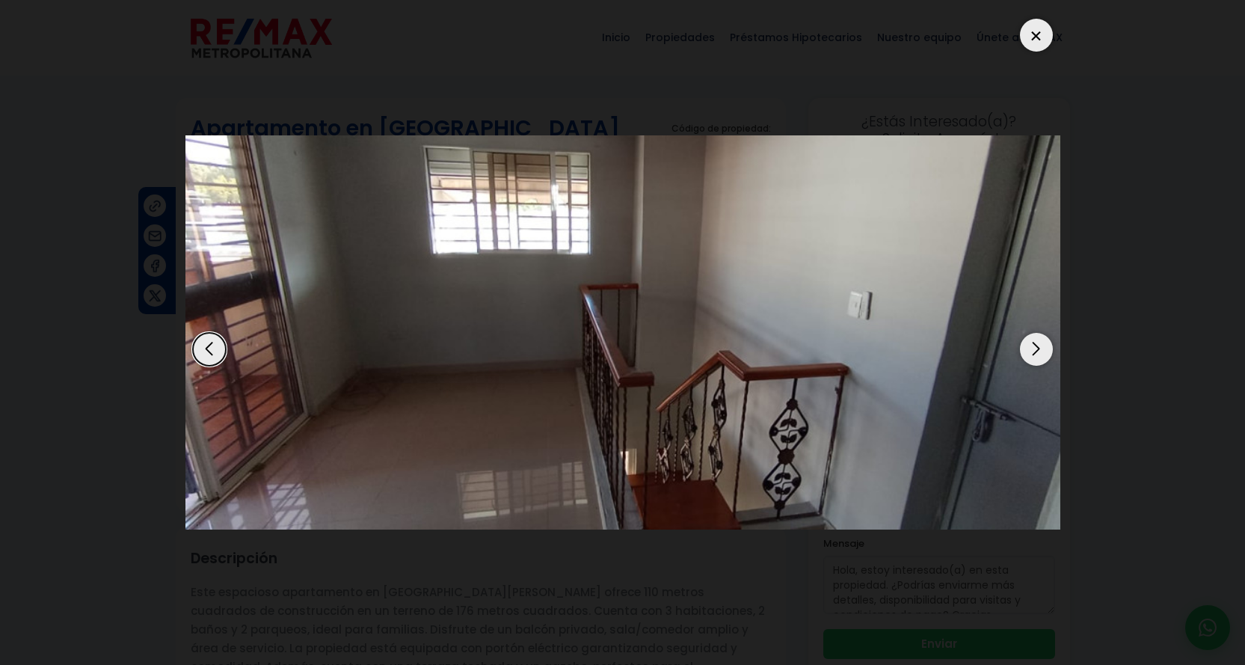
click at [1030, 348] on div "Next slide" at bounding box center [1036, 349] width 33 height 33
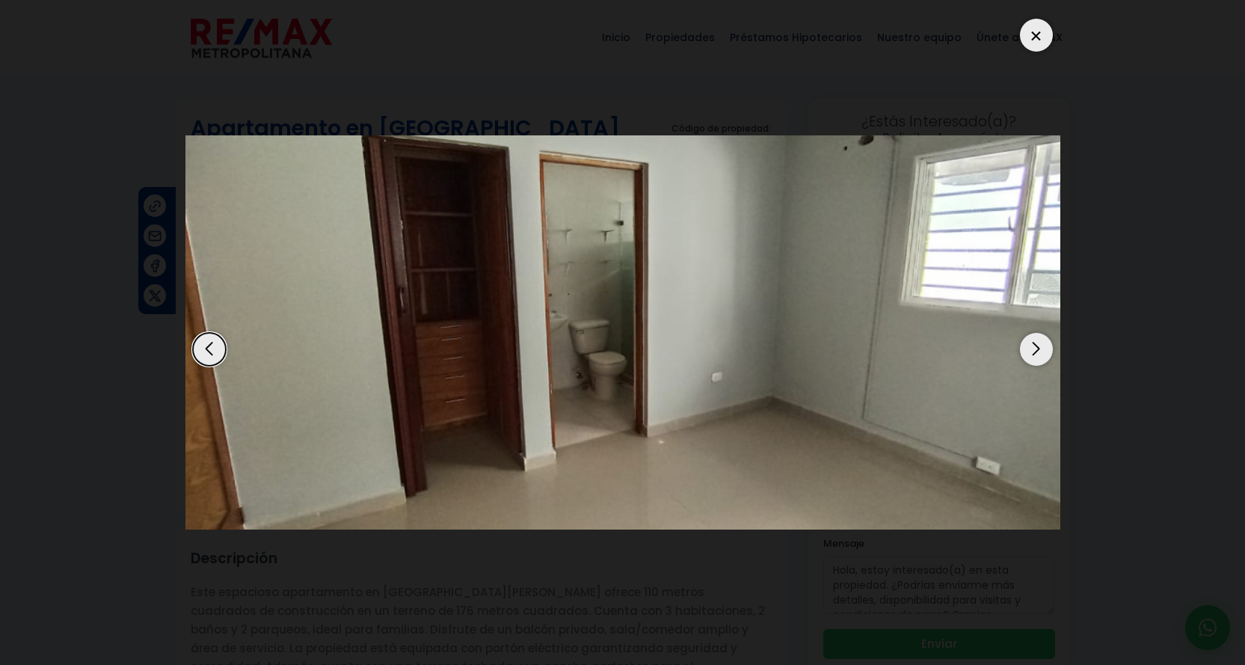
click at [1026, 349] on div "Next slide" at bounding box center [1036, 349] width 33 height 33
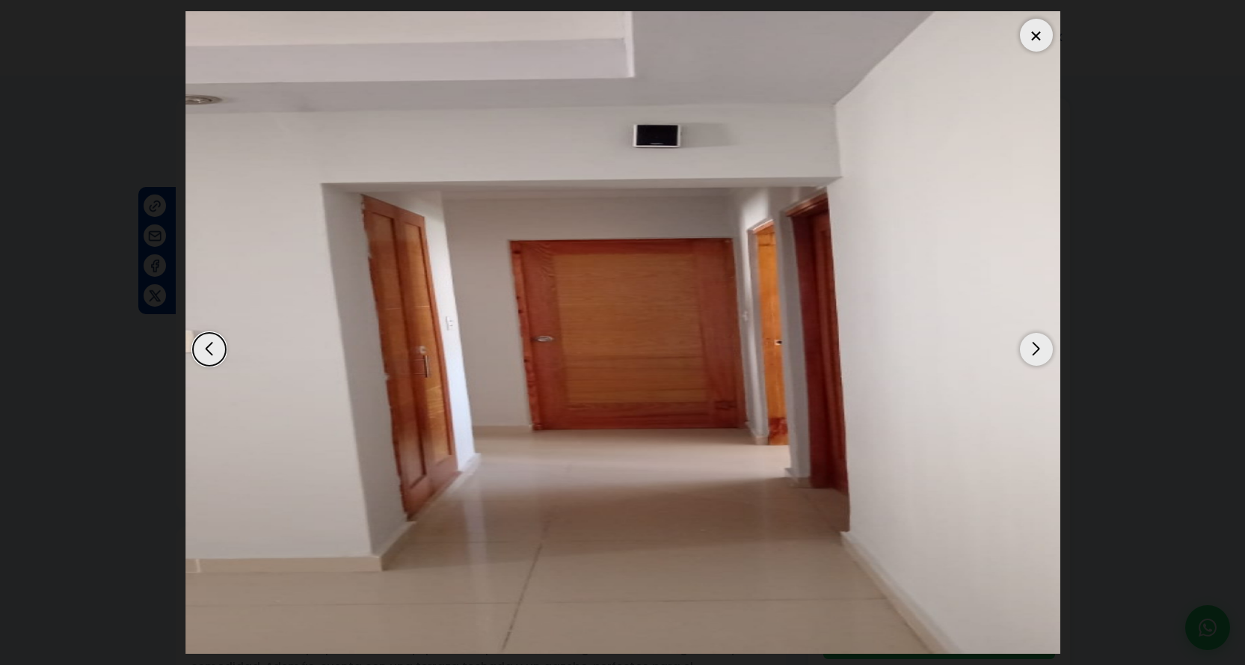
click at [1023, 349] on div "Next slide" at bounding box center [1036, 349] width 33 height 33
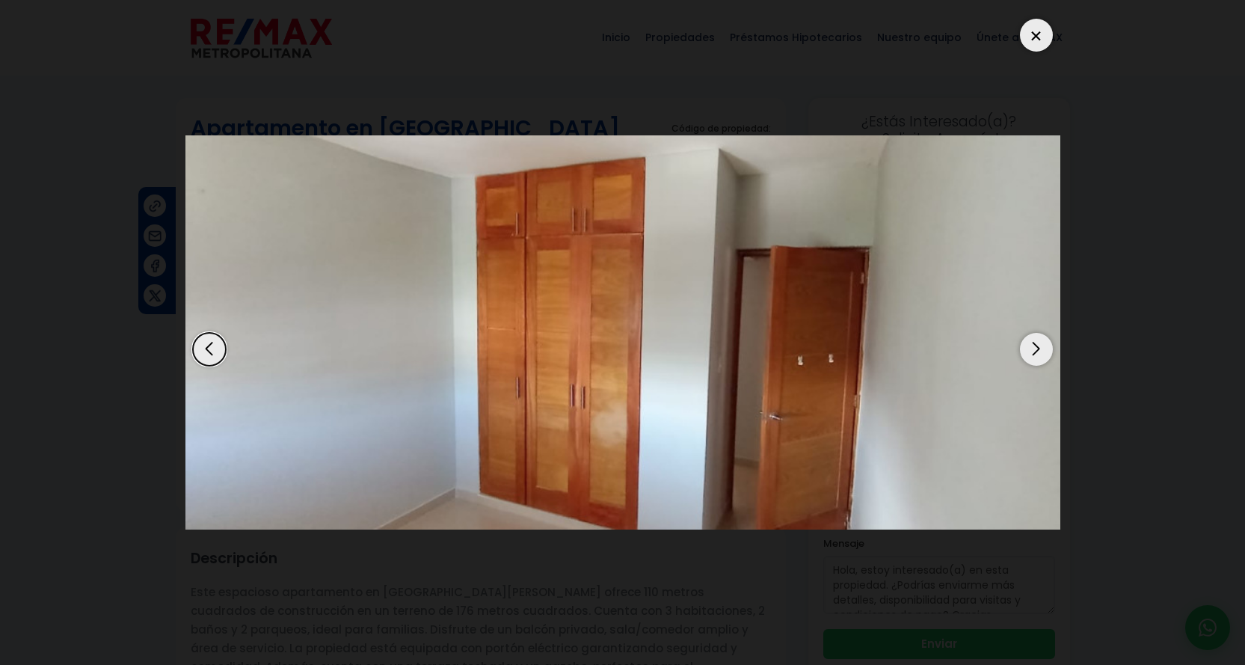
click at [1018, 349] on img "6 / 8" at bounding box center [622, 332] width 875 height 395
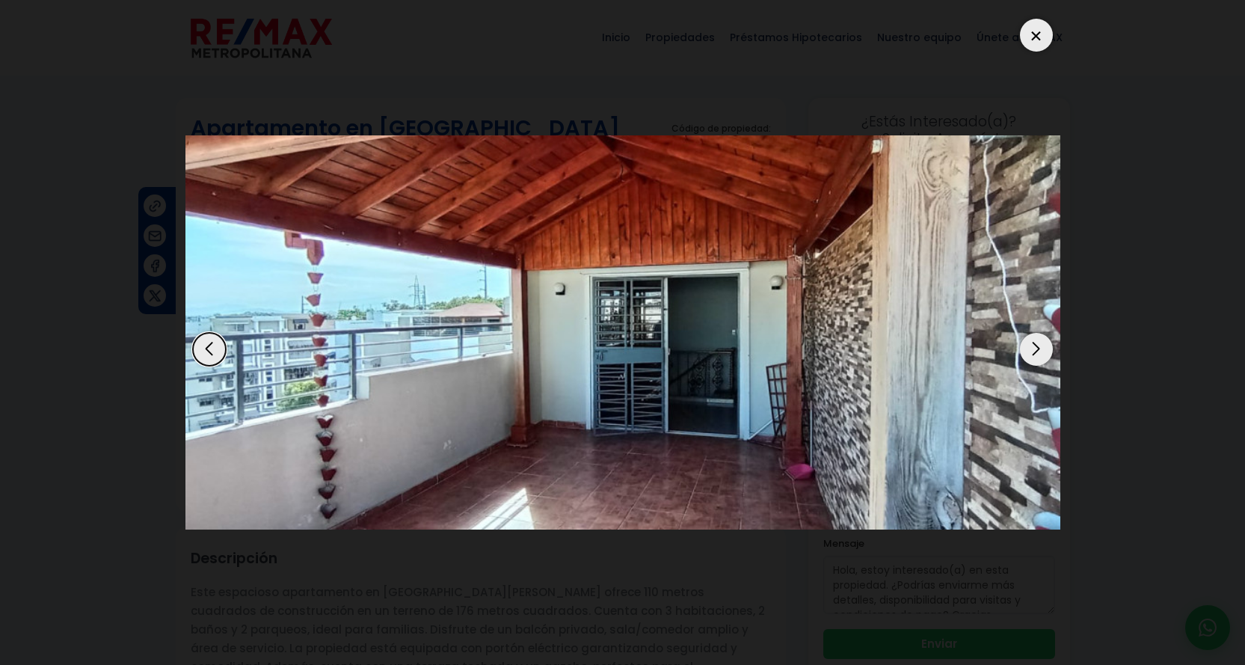
click at [1003, 350] on img "1 / 8" at bounding box center [622, 332] width 875 height 395
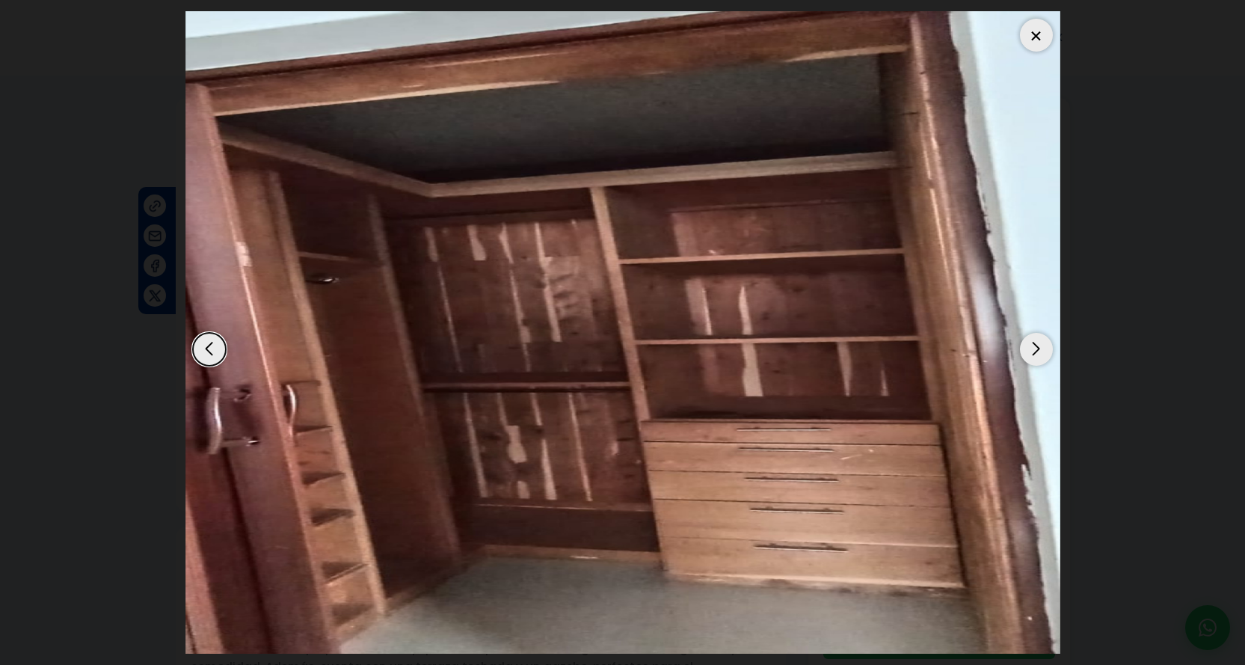
click at [1034, 345] on div "Next slide" at bounding box center [1036, 349] width 33 height 33
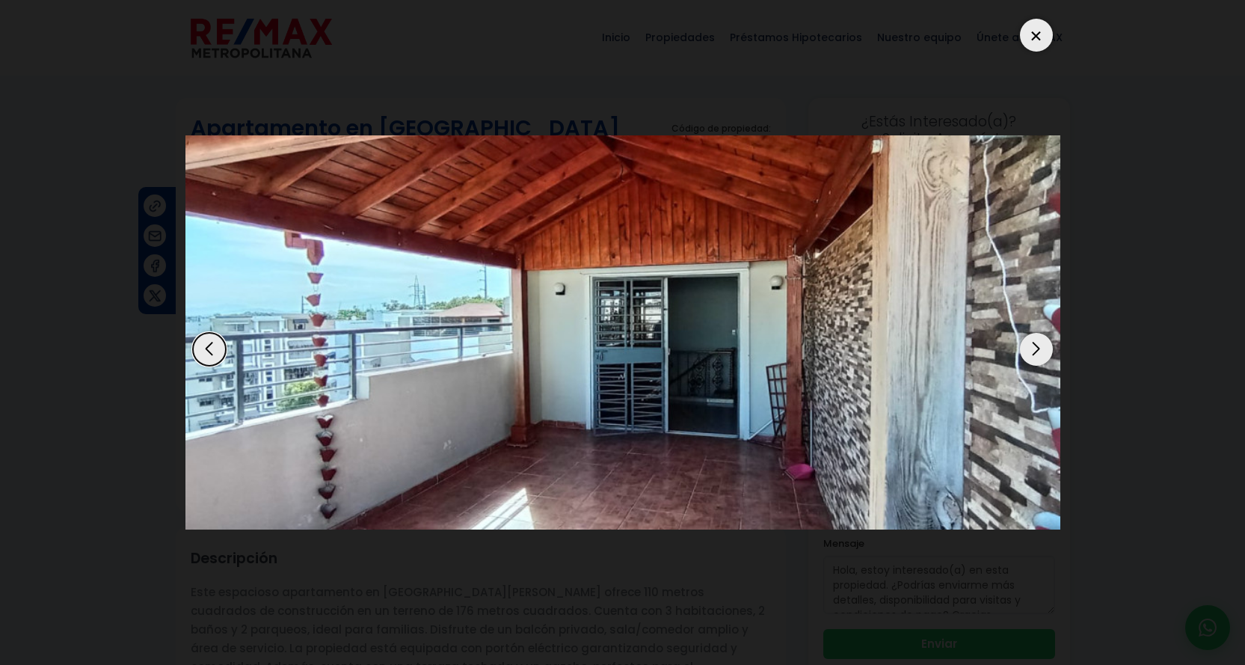
click at [1033, 345] on div "Next slide" at bounding box center [1036, 349] width 33 height 33
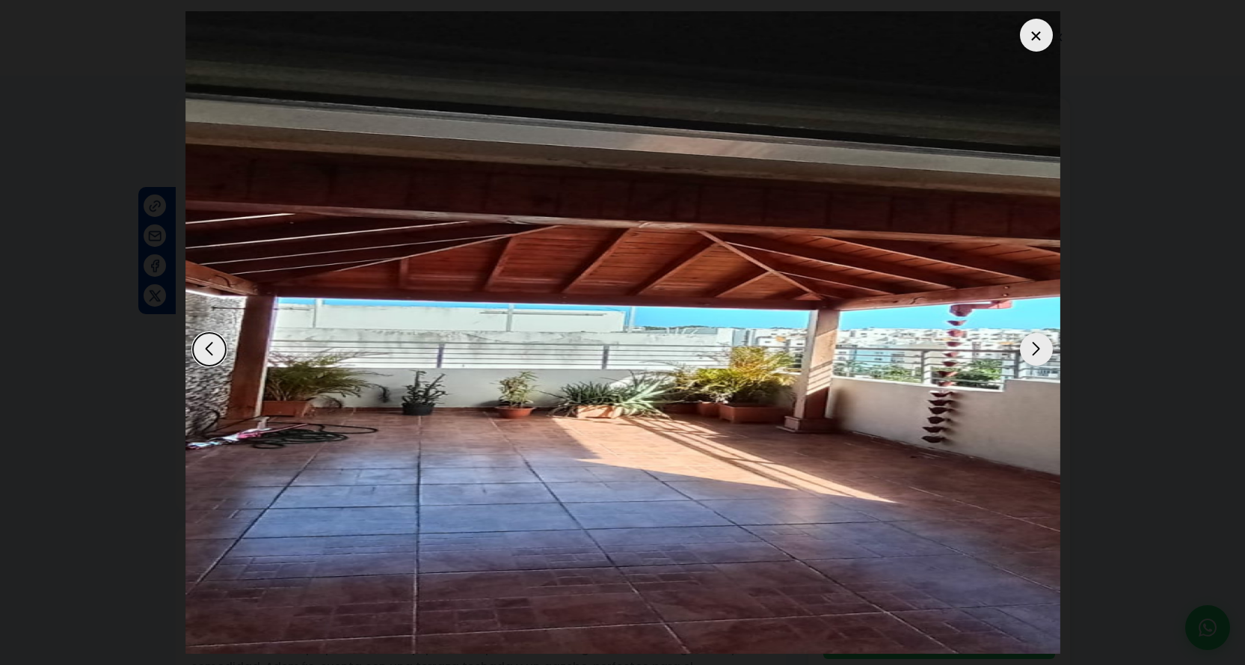
click at [1028, 345] on div "Next slide" at bounding box center [1036, 349] width 33 height 33
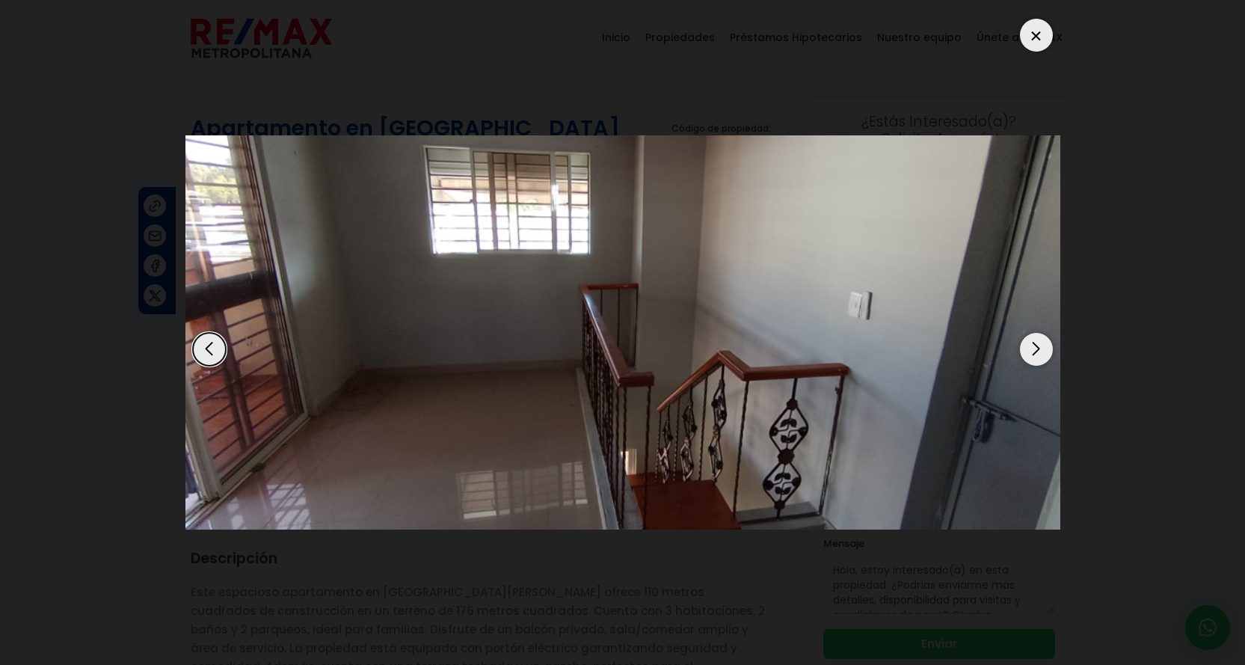
click at [1033, 46] on div at bounding box center [1036, 35] width 33 height 33
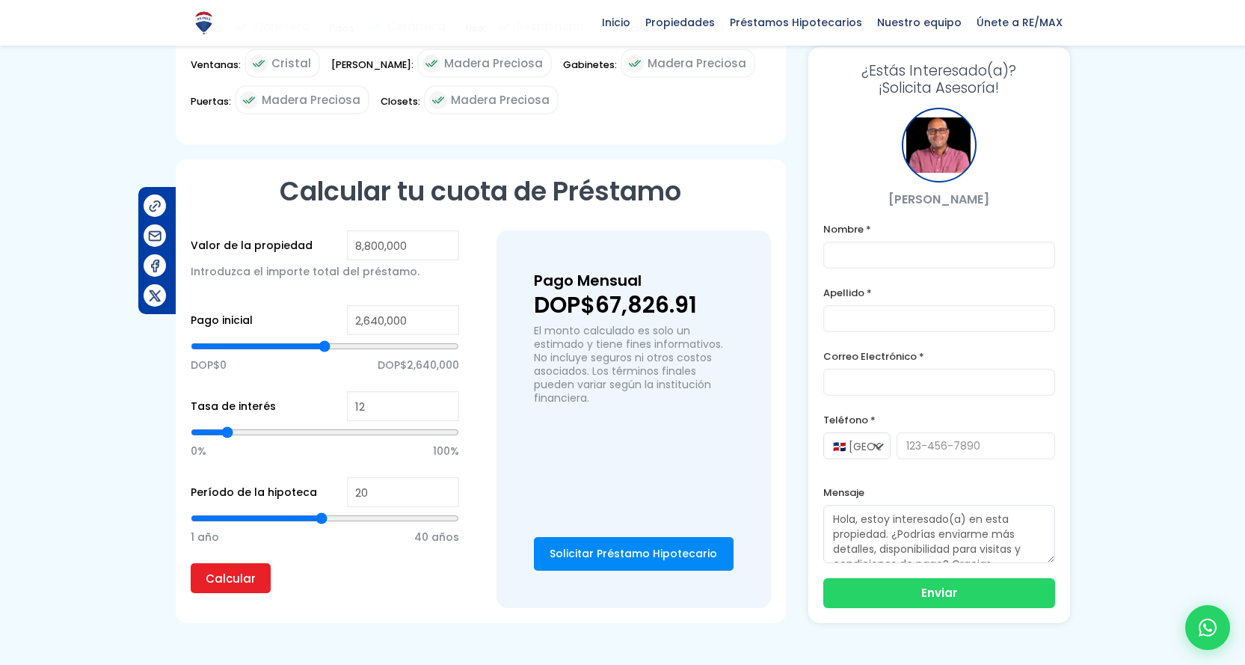
scroll to position [897, 0]
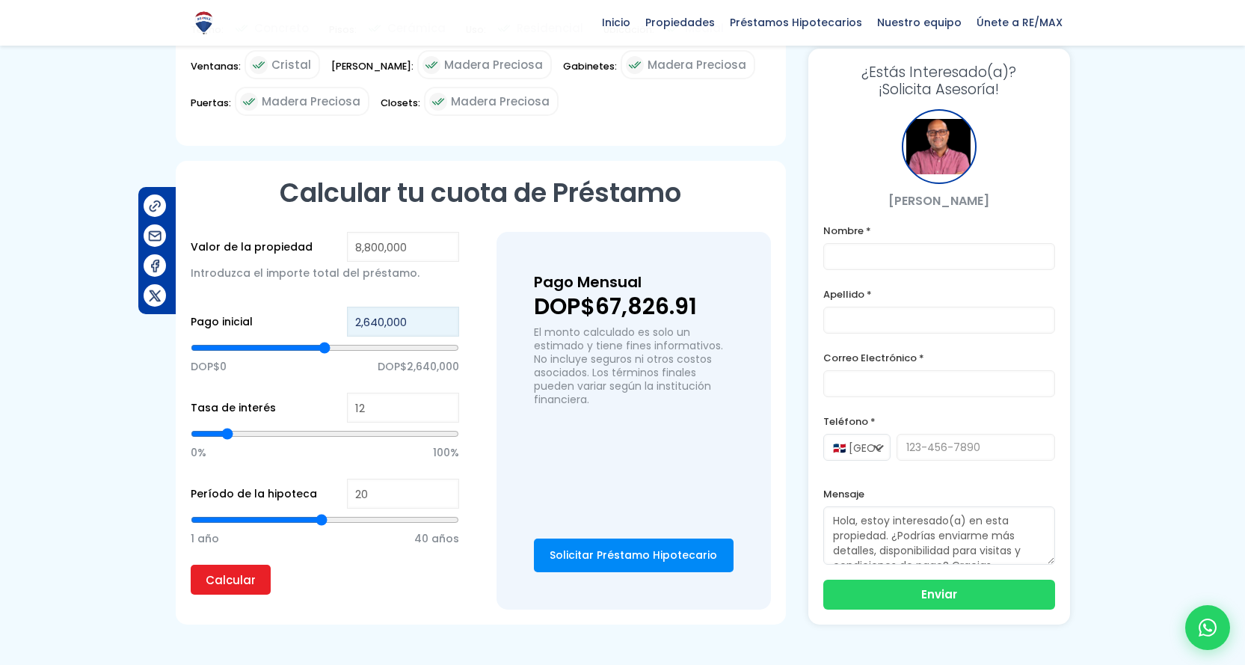
click at [403, 307] on input "2,640,000" at bounding box center [403, 322] width 112 height 30
drag, startPoint x: 362, startPoint y: 280, endPoint x: 345, endPoint y: 283, distance: 16.7
click at [345, 307] on div "Pago inicial 2,640,000 DOP$0 DOP$2,640,000" at bounding box center [325, 350] width 268 height 86
type input "4,640,000"
type input "4640000"
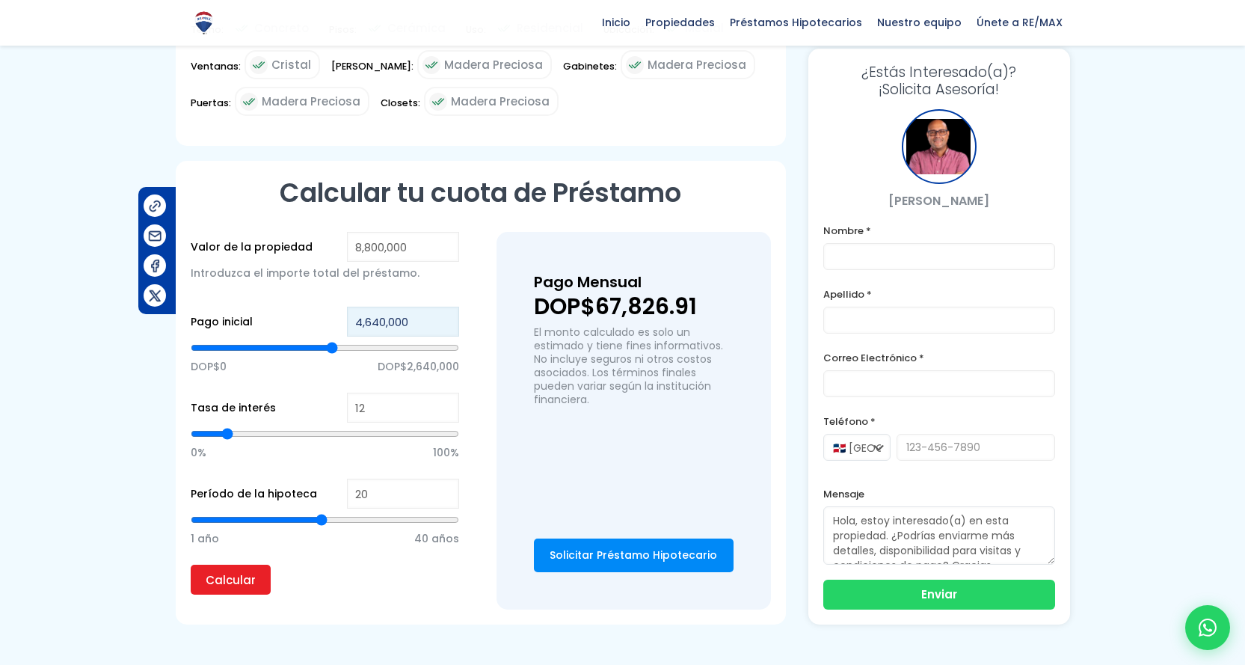
type input "4,640,000"
type input "11"
click at [447, 393] on input "11" at bounding box center [403, 408] width 112 height 30
type input "11"
type input "10"
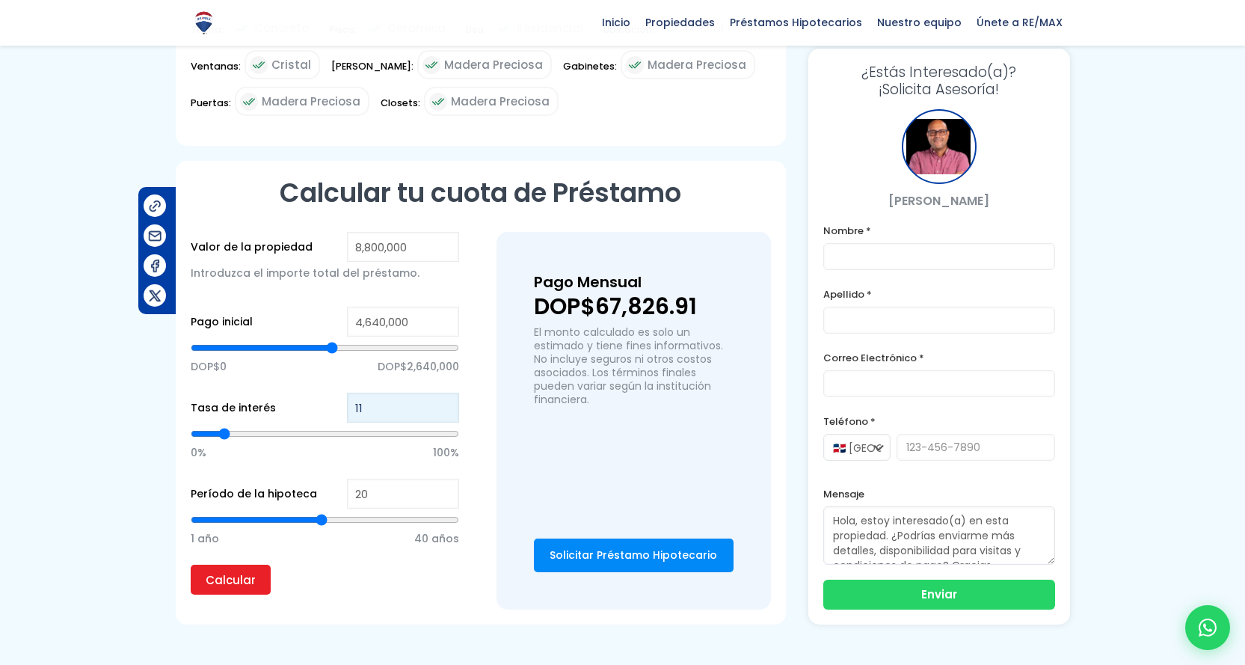
type input "10"
click at [447, 393] on input "10" at bounding box center [403, 408] width 112 height 30
type input "9"
click at [447, 393] on input "9" at bounding box center [403, 408] width 112 height 30
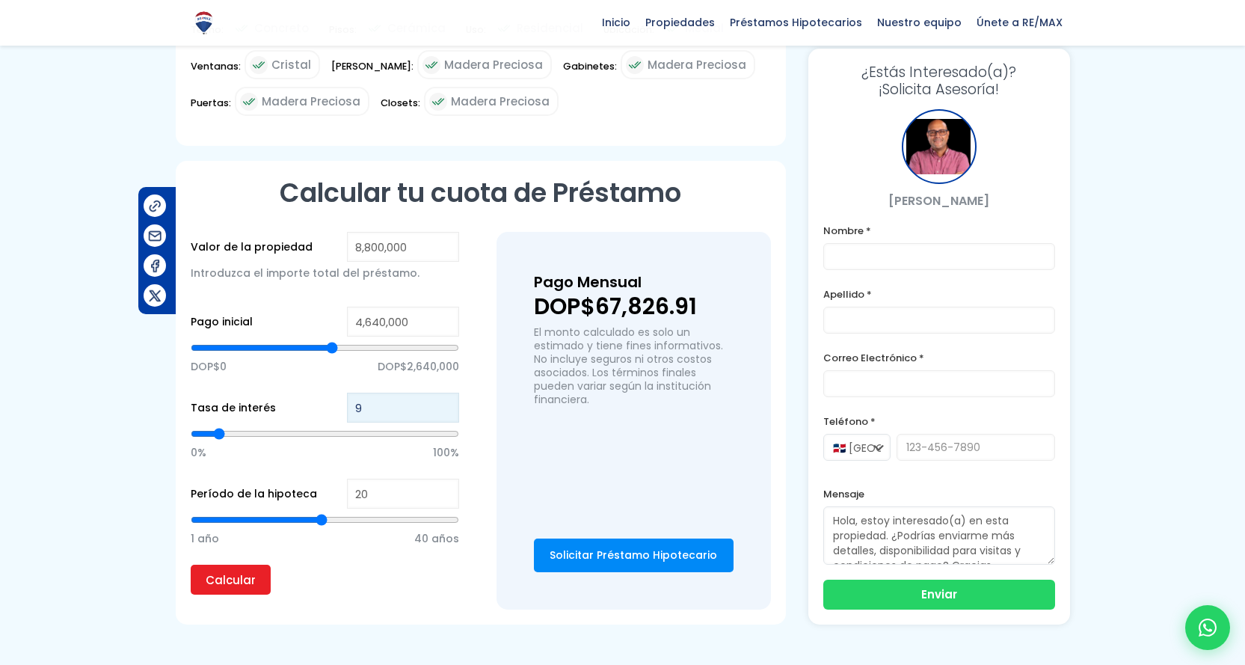
type input "8"
click at [447, 393] on input "8" at bounding box center [403, 408] width 112 height 30
type input "7"
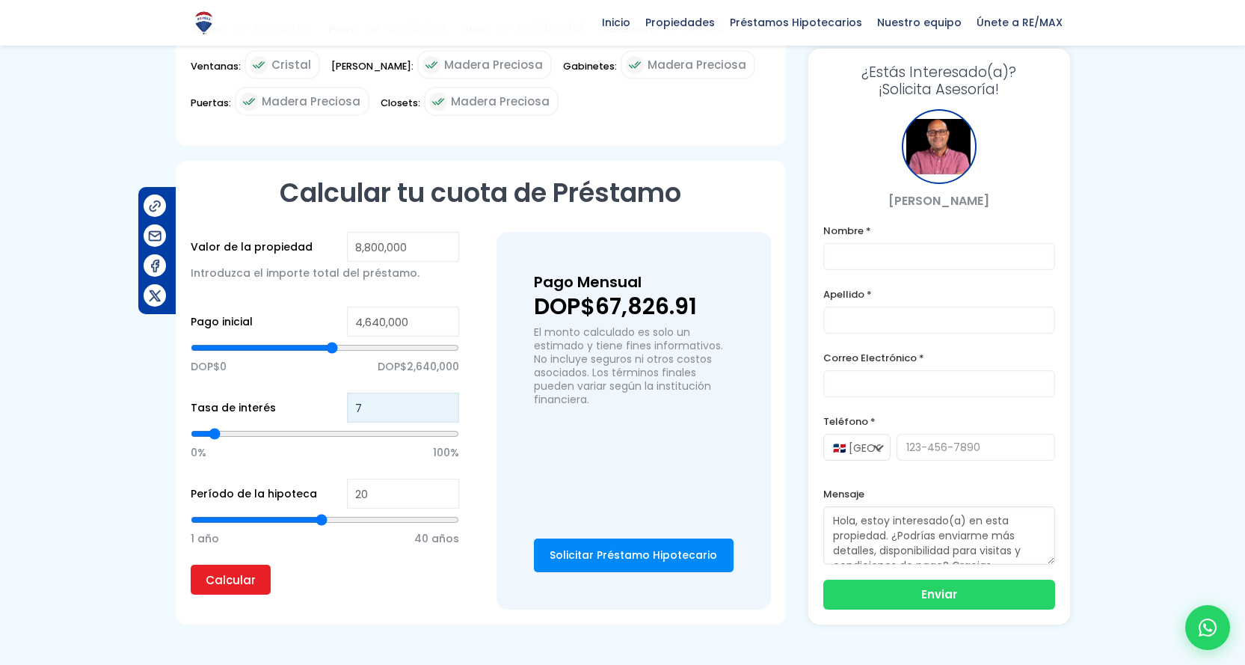
click at [447, 393] on input "7" at bounding box center [403, 408] width 112 height 30
type input "6"
click at [447, 393] on input "6" at bounding box center [403, 408] width 112 height 30
type input "5"
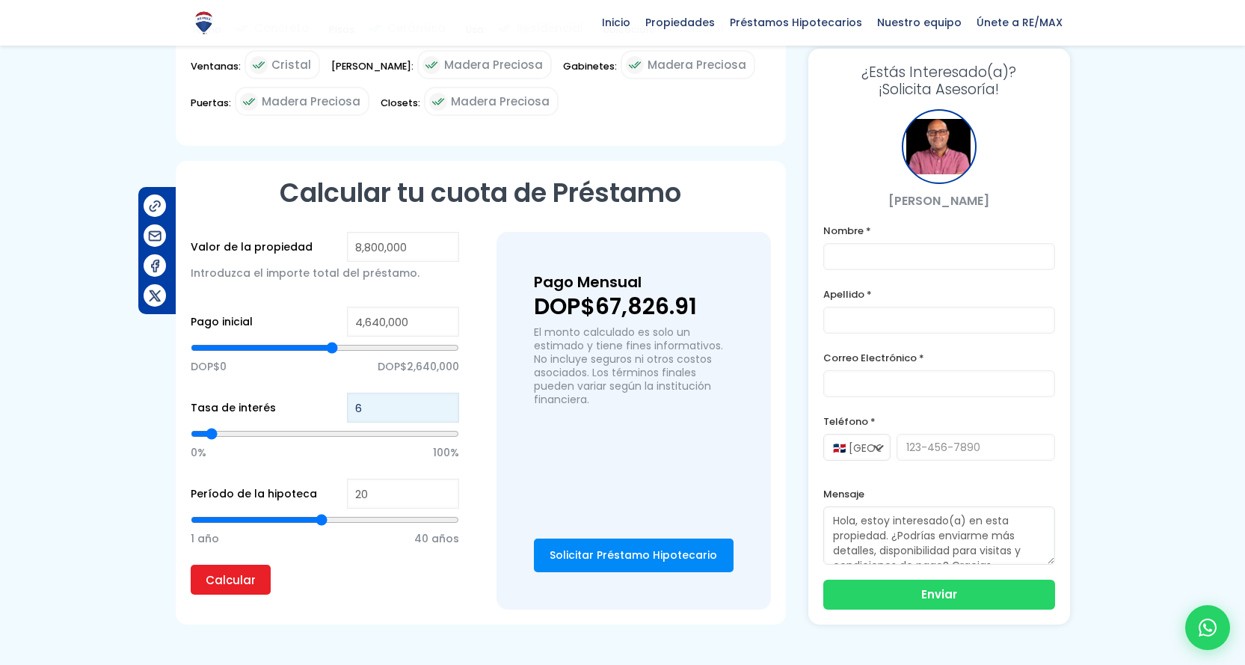
type input "5"
click at [447, 393] on input "5" at bounding box center [403, 408] width 112 height 30
type input "19"
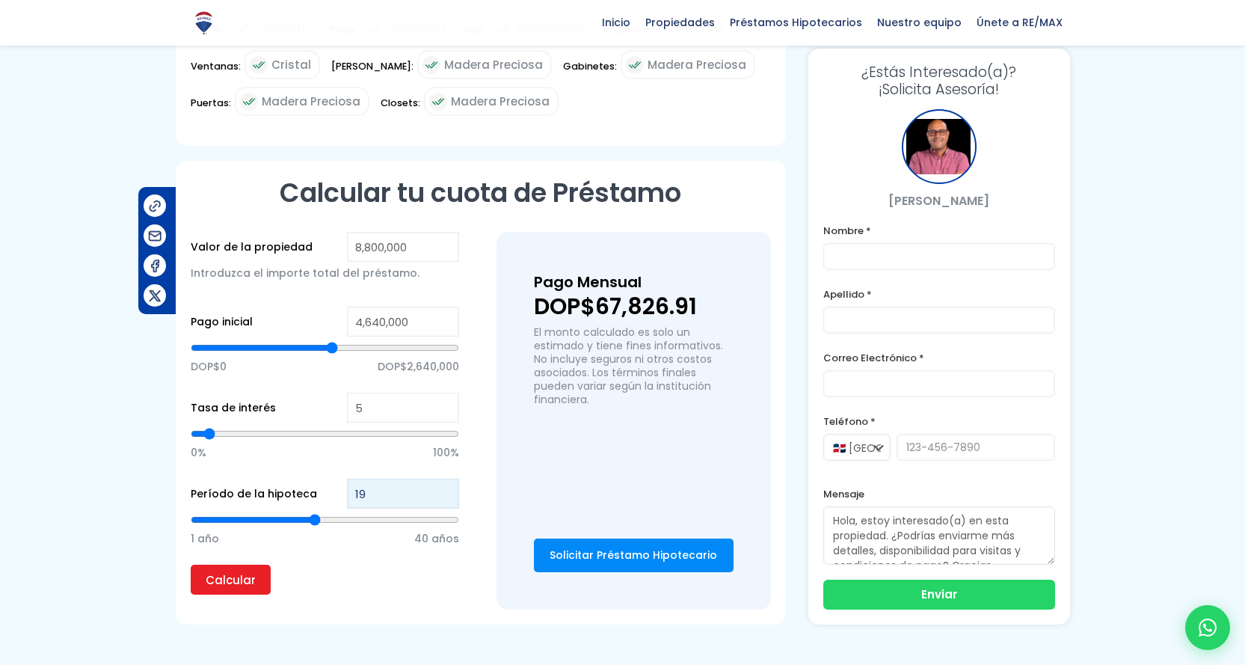
click at [444, 479] on input "19" at bounding box center [403, 494] width 112 height 30
type input "18"
click at [444, 479] on input "18" at bounding box center [403, 494] width 112 height 30
type input "17"
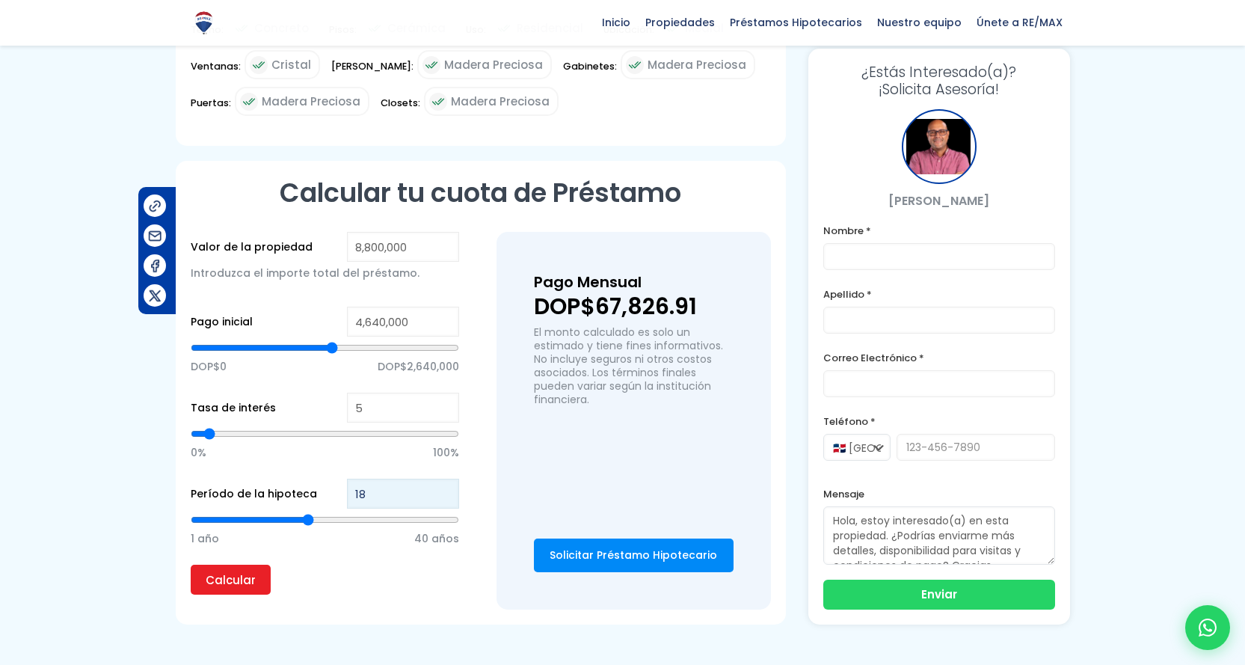
type input "17"
click at [444, 479] on input "17" at bounding box center [403, 494] width 112 height 30
type input "16"
click at [444, 479] on input "16" at bounding box center [403, 494] width 112 height 30
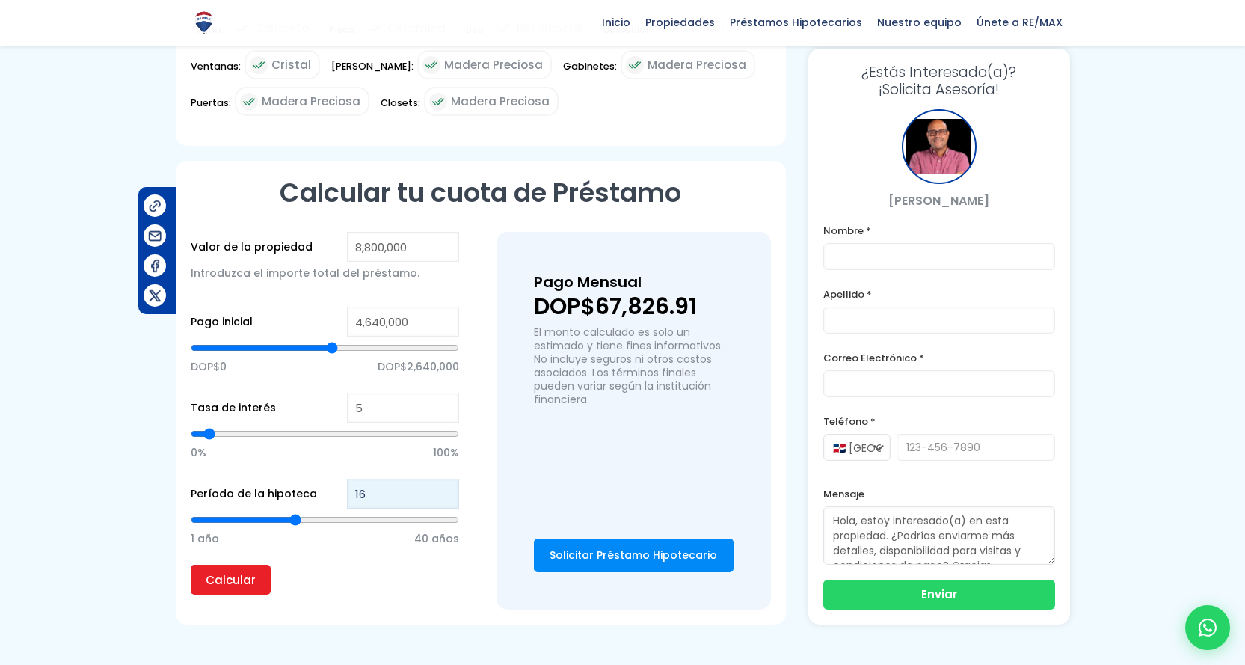
type input "15"
click at [444, 479] on input "15" at bounding box center [403, 494] width 112 height 30
type input "14"
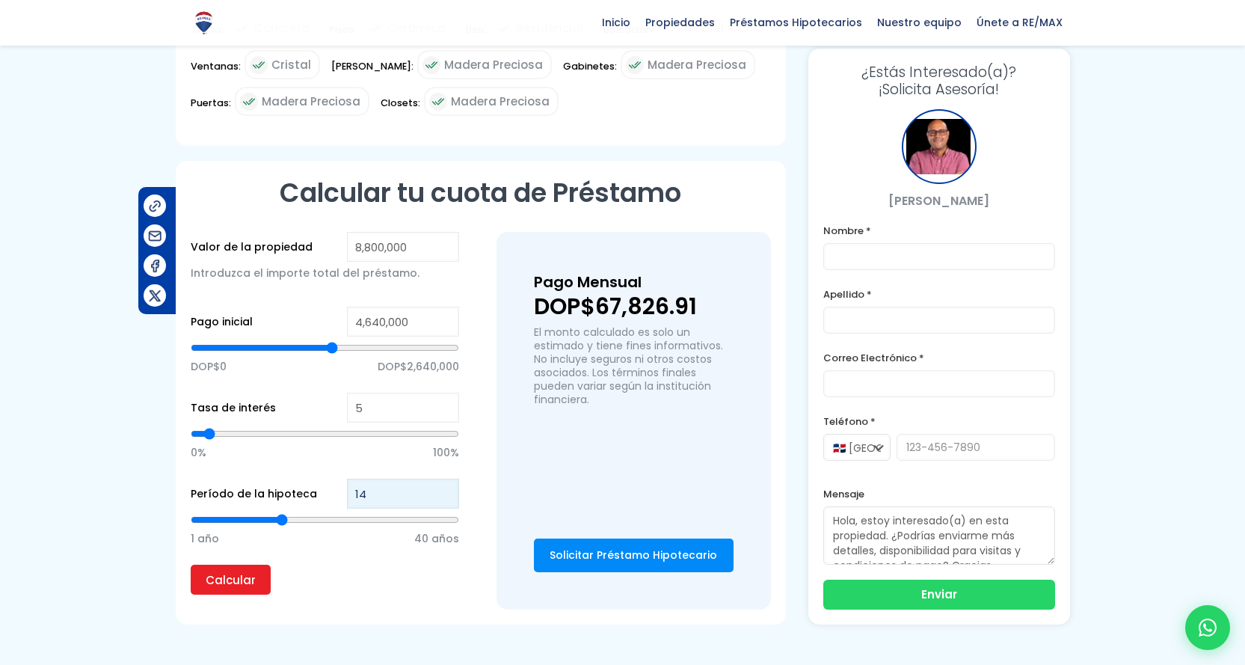
click at [444, 479] on input "14" at bounding box center [403, 494] width 112 height 30
type input "13"
click at [444, 479] on input "13" at bounding box center [403, 494] width 112 height 30
type input "12"
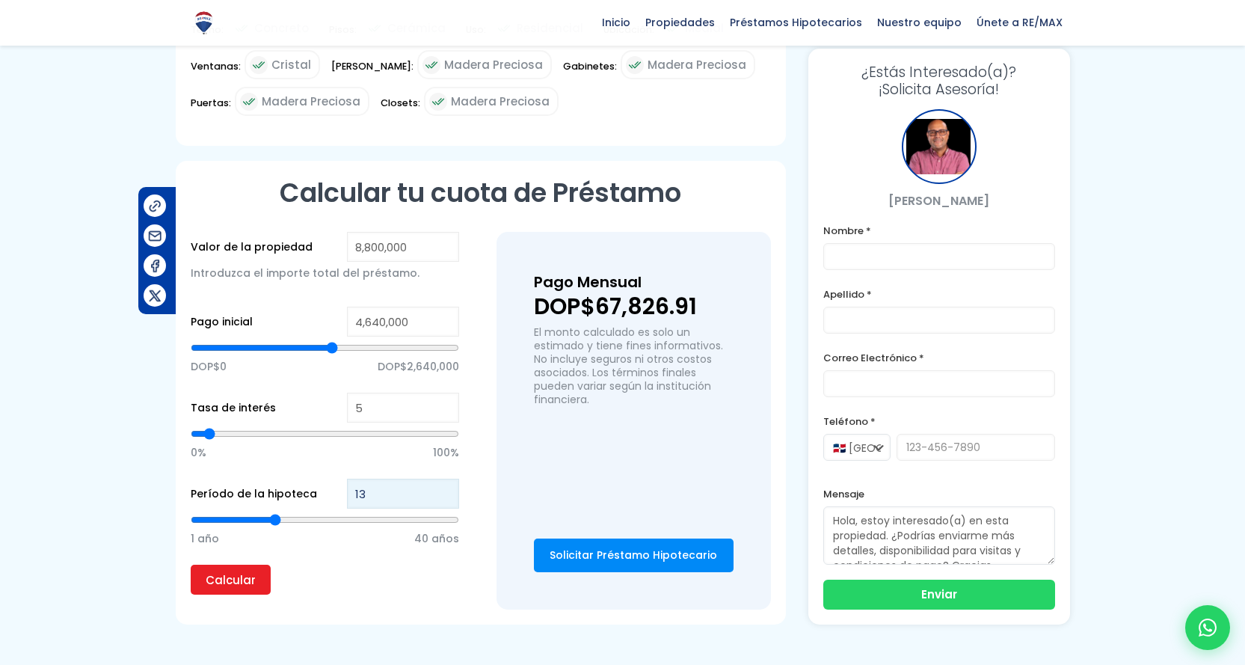
type input "12"
click at [444, 479] on input "12" at bounding box center [403, 494] width 112 height 30
type input "11"
click at [444, 479] on input "11" at bounding box center [403, 494] width 112 height 30
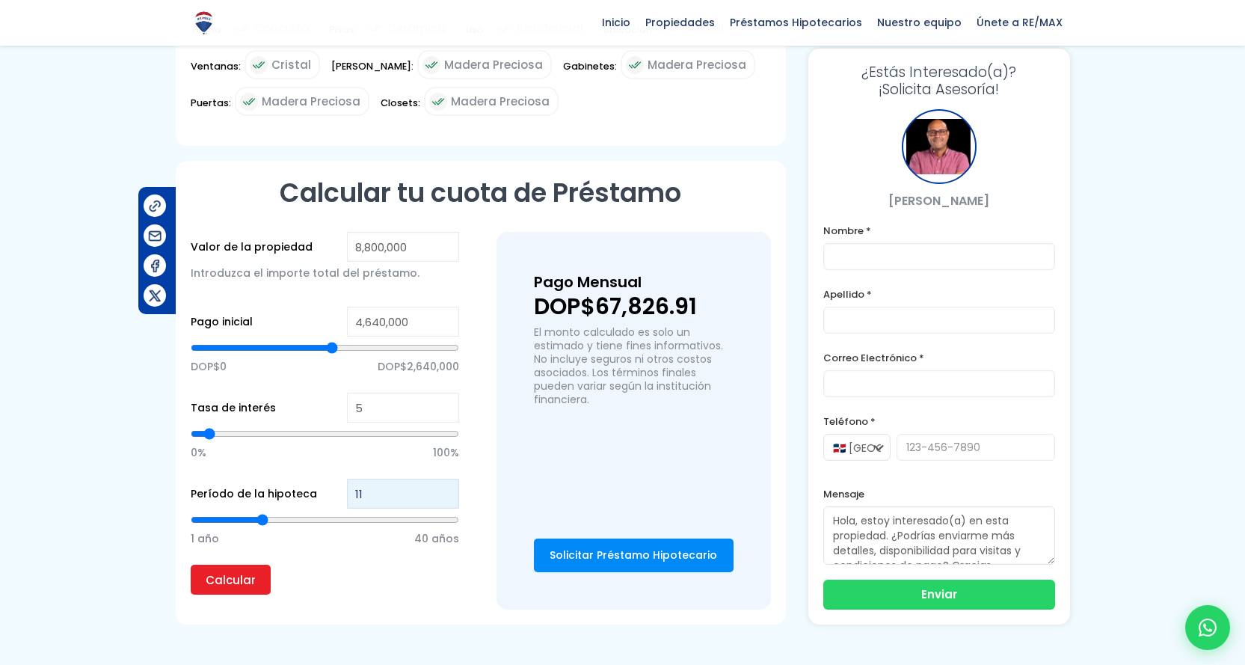
type input "10"
click at [444, 479] on input "10" at bounding box center [403, 494] width 112 height 30
click at [224, 565] on input "Calcular" at bounding box center [231, 580] width 80 height 30
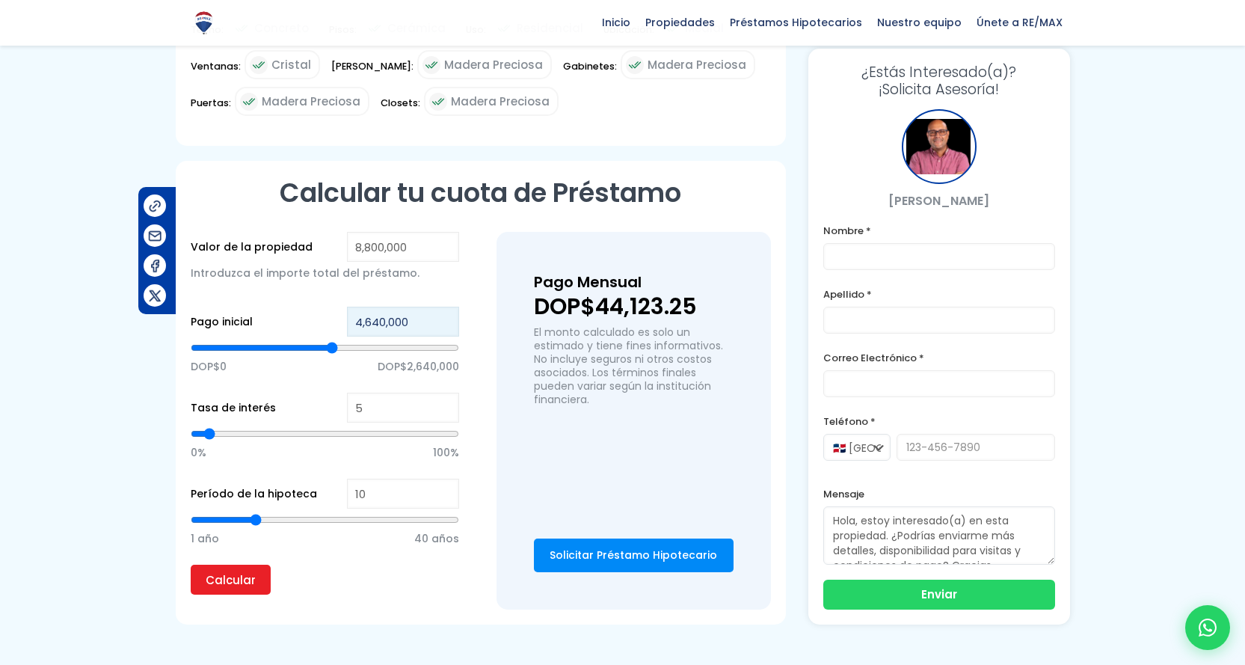
click at [361, 307] on input "4,640,000" at bounding box center [403, 322] width 112 height 30
drag, startPoint x: 436, startPoint y: 268, endPoint x: 442, endPoint y: 206, distance: 62.4
drag, startPoint x: 442, startPoint y: 206, endPoint x: 28, endPoint y: 366, distance: 443.8
type input "6"
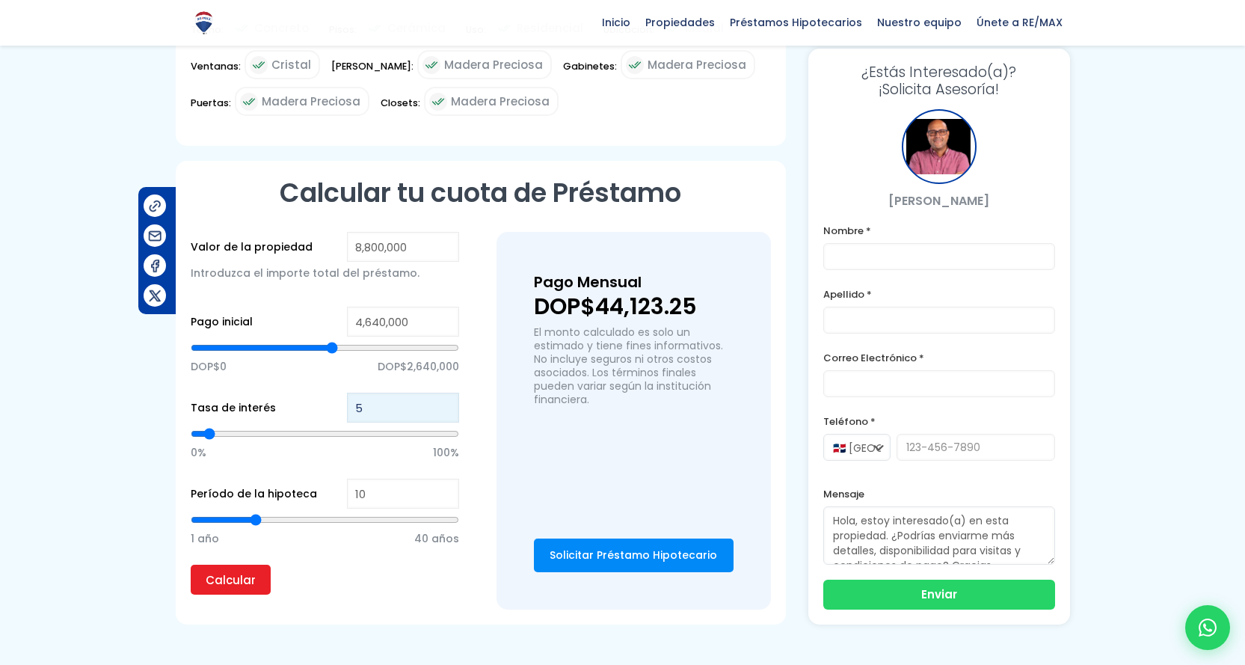
type input "6"
click at [447, 393] on input "6" at bounding box center [403, 408] width 112 height 30
click at [341, 565] on p "Calcular" at bounding box center [325, 580] width 268 height 30
click at [226, 565] on input "Calcular" at bounding box center [231, 580] width 80 height 30
type input "5"
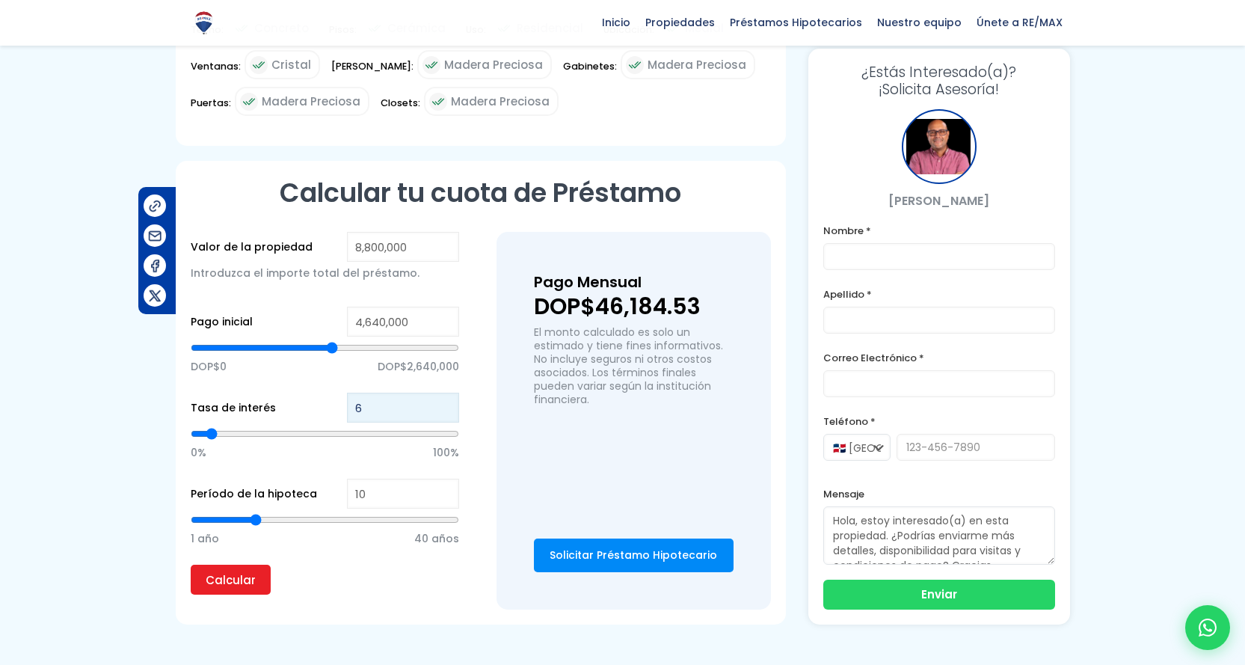
type input "5"
click at [443, 393] on input "5" at bounding box center [403, 408] width 112 height 30
drag, startPoint x: 383, startPoint y: 285, endPoint x: 332, endPoint y: 285, distance: 50.8
click at [332, 307] on div "Pago inicial 4,640,000 DOP$0 DOP$2,640,000" at bounding box center [325, 350] width 268 height 86
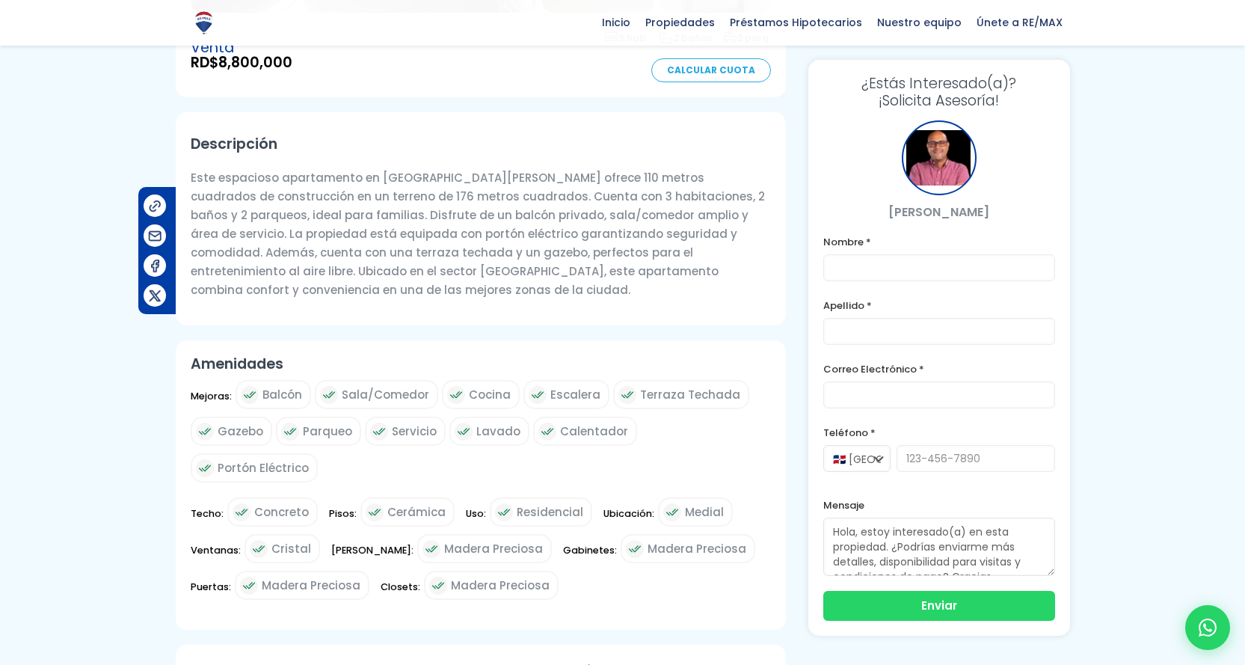
scroll to position [374, 0]
